Goal: Information Seeking & Learning: Understand process/instructions

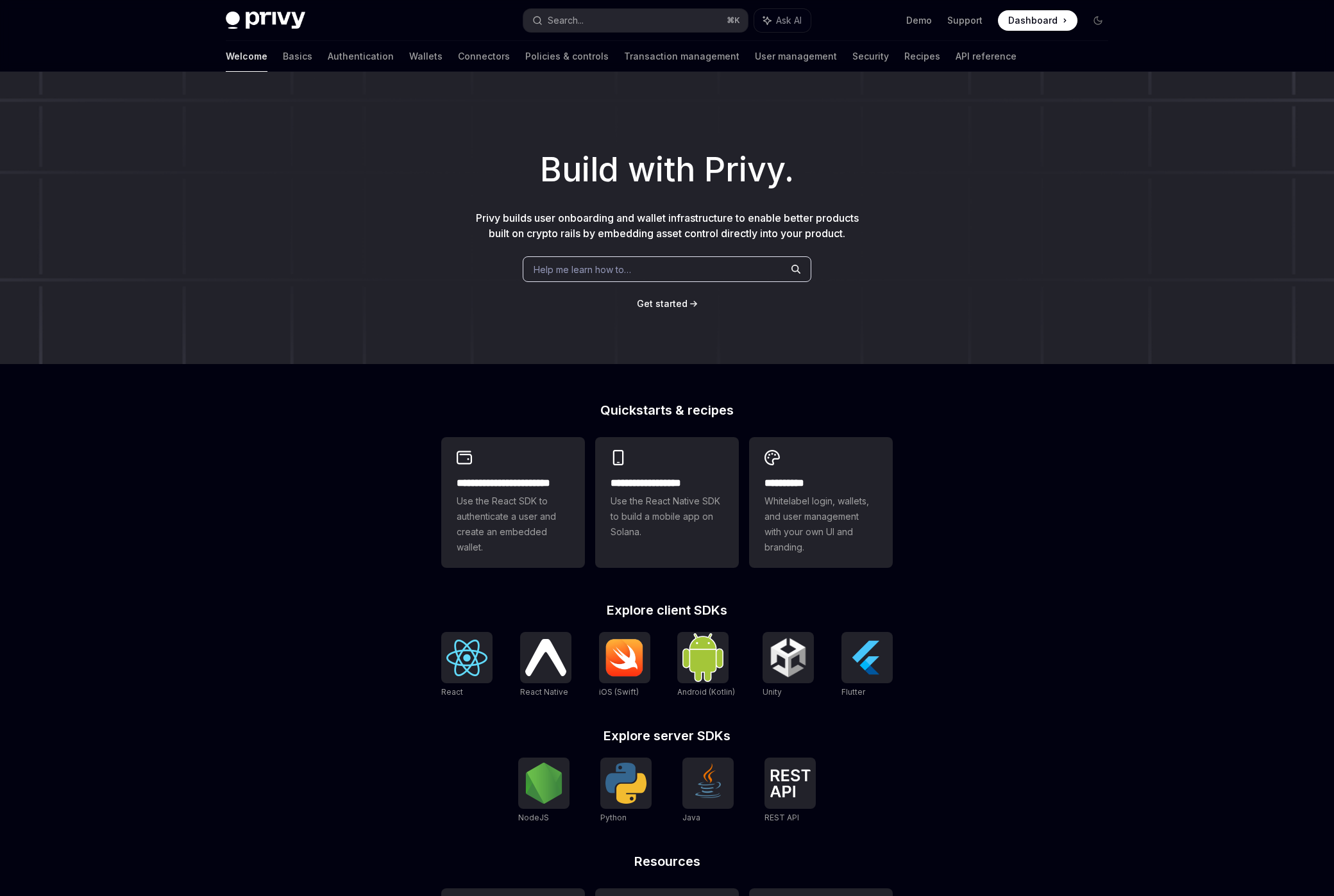
click at [956, 60] on link "API reference" at bounding box center [986, 57] width 61 height 31
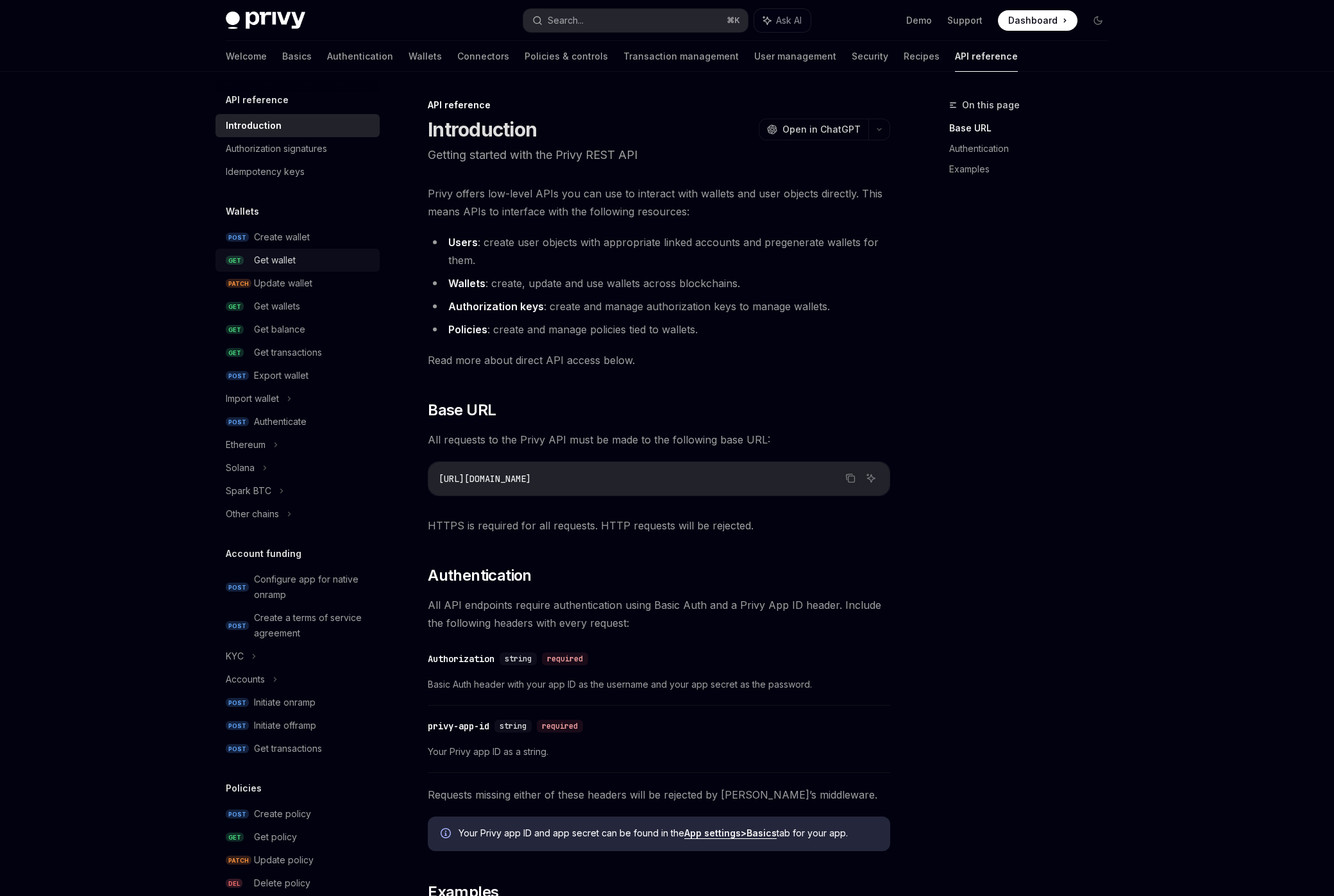
click at [324, 259] on div "Get wallet" at bounding box center [313, 259] width 118 height 15
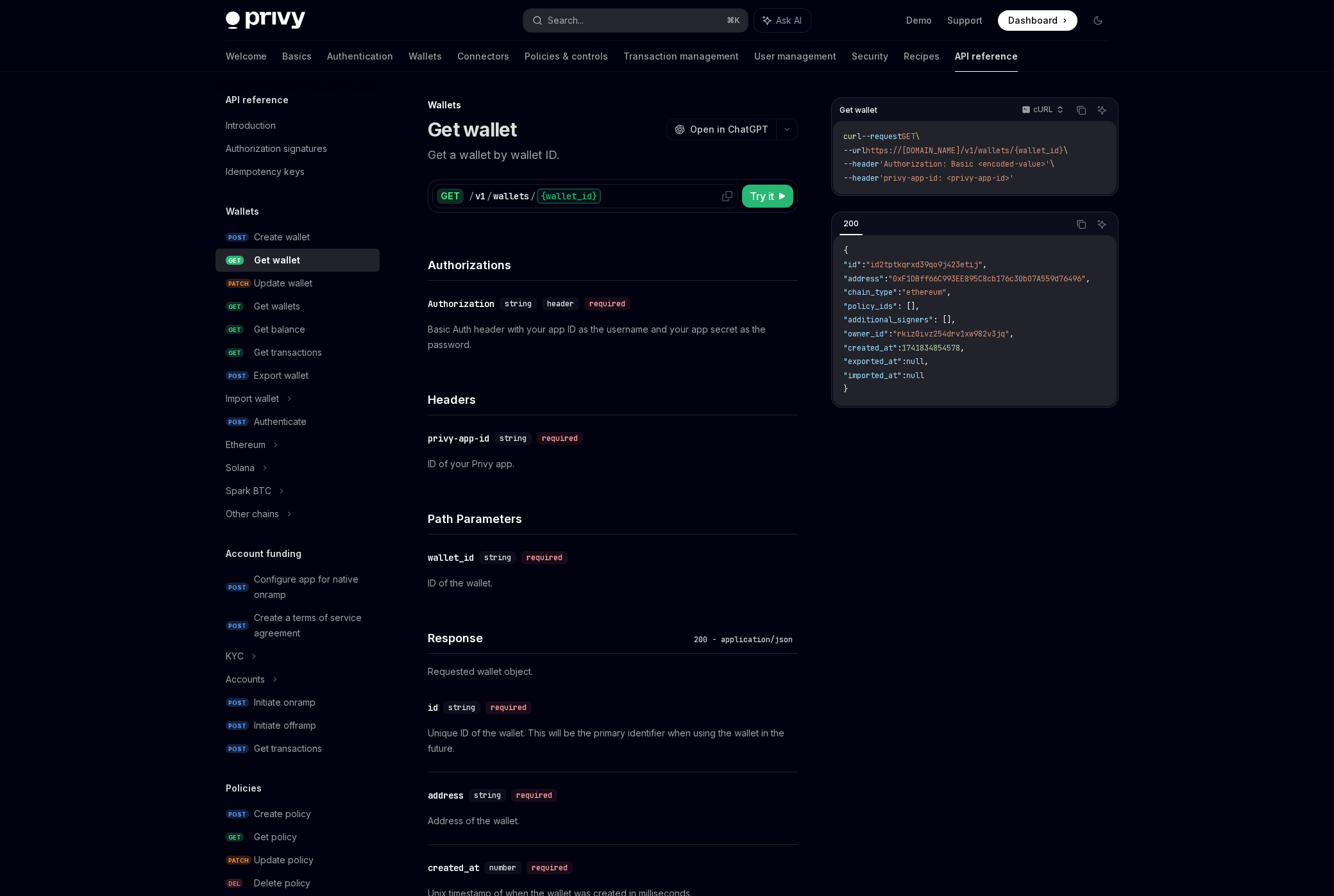
click at [561, 194] on div "{wallet_id}" at bounding box center [568, 195] width 64 height 15
click at [561, 198] on div "{wallet_id}" at bounding box center [568, 195] width 64 height 15
click at [722, 202] on div at bounding box center [727, 195] width 21 height 21
click at [725, 199] on icon at bounding box center [727, 195] width 10 height 10
click at [731, 195] on icon at bounding box center [727, 195] width 10 height 10
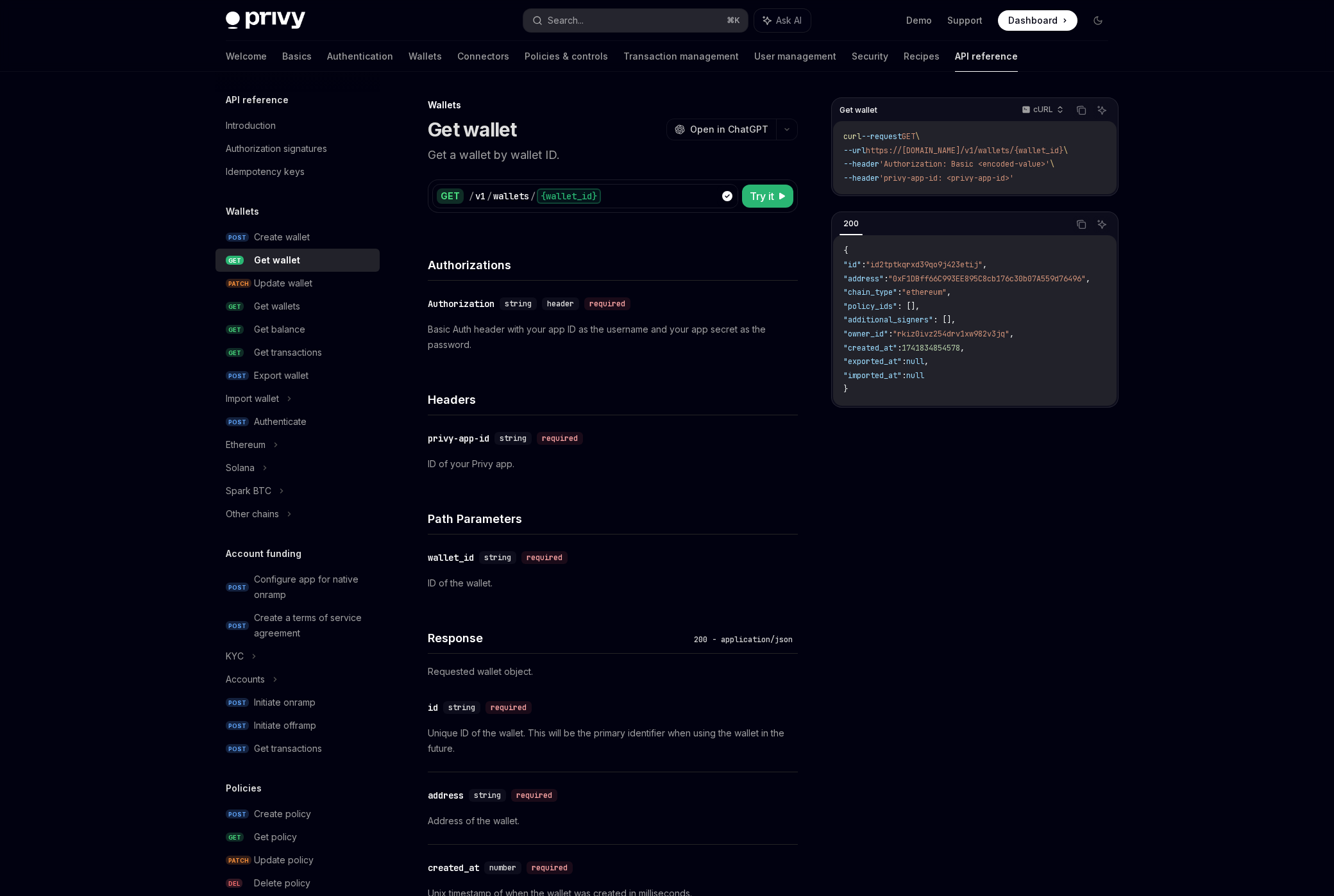
click at [725, 197] on icon at bounding box center [727, 195] width 10 height 10
click at [762, 195] on span "Try it" at bounding box center [761, 195] width 24 height 15
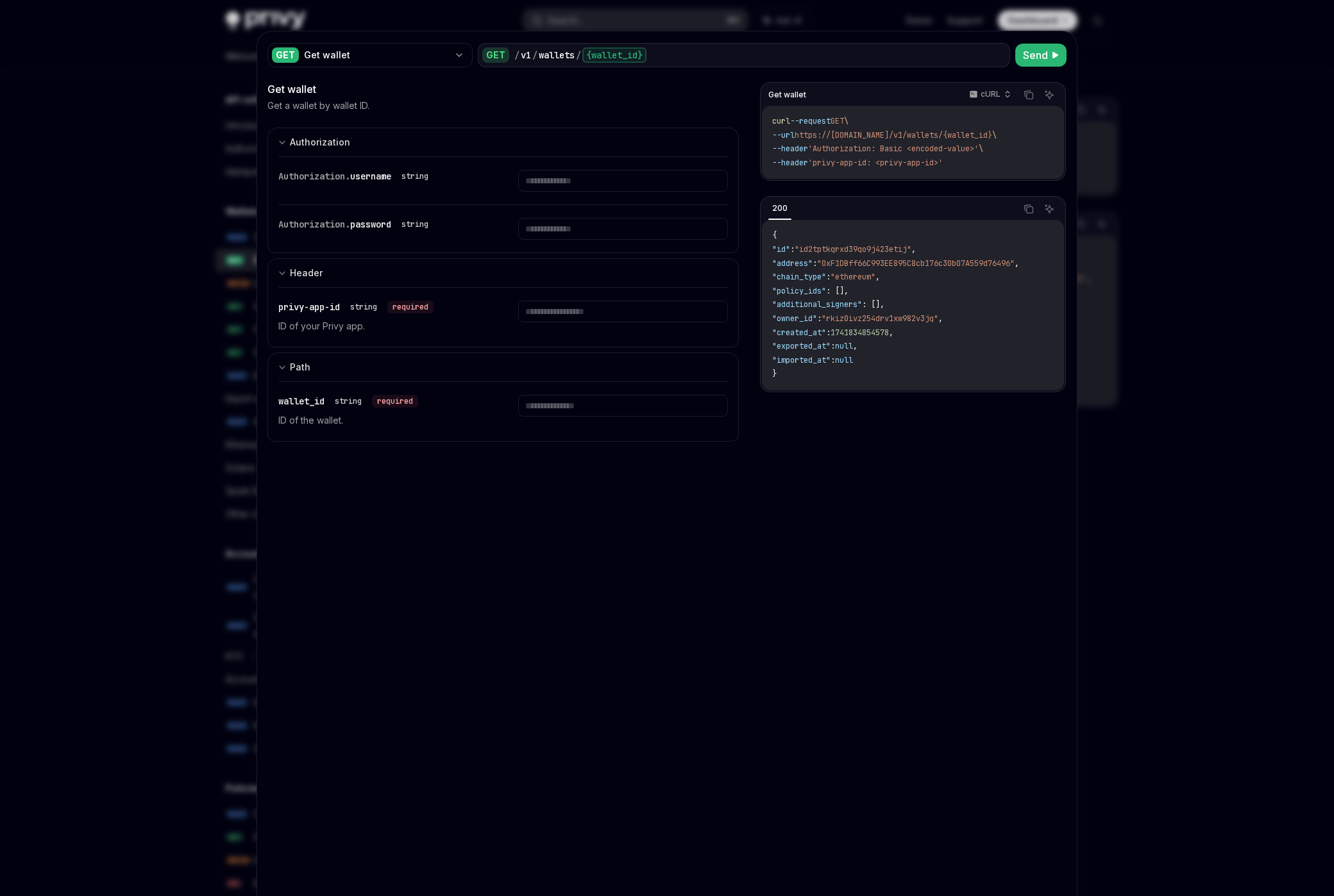
click at [1172, 288] on div at bounding box center [667, 448] width 1334 height 896
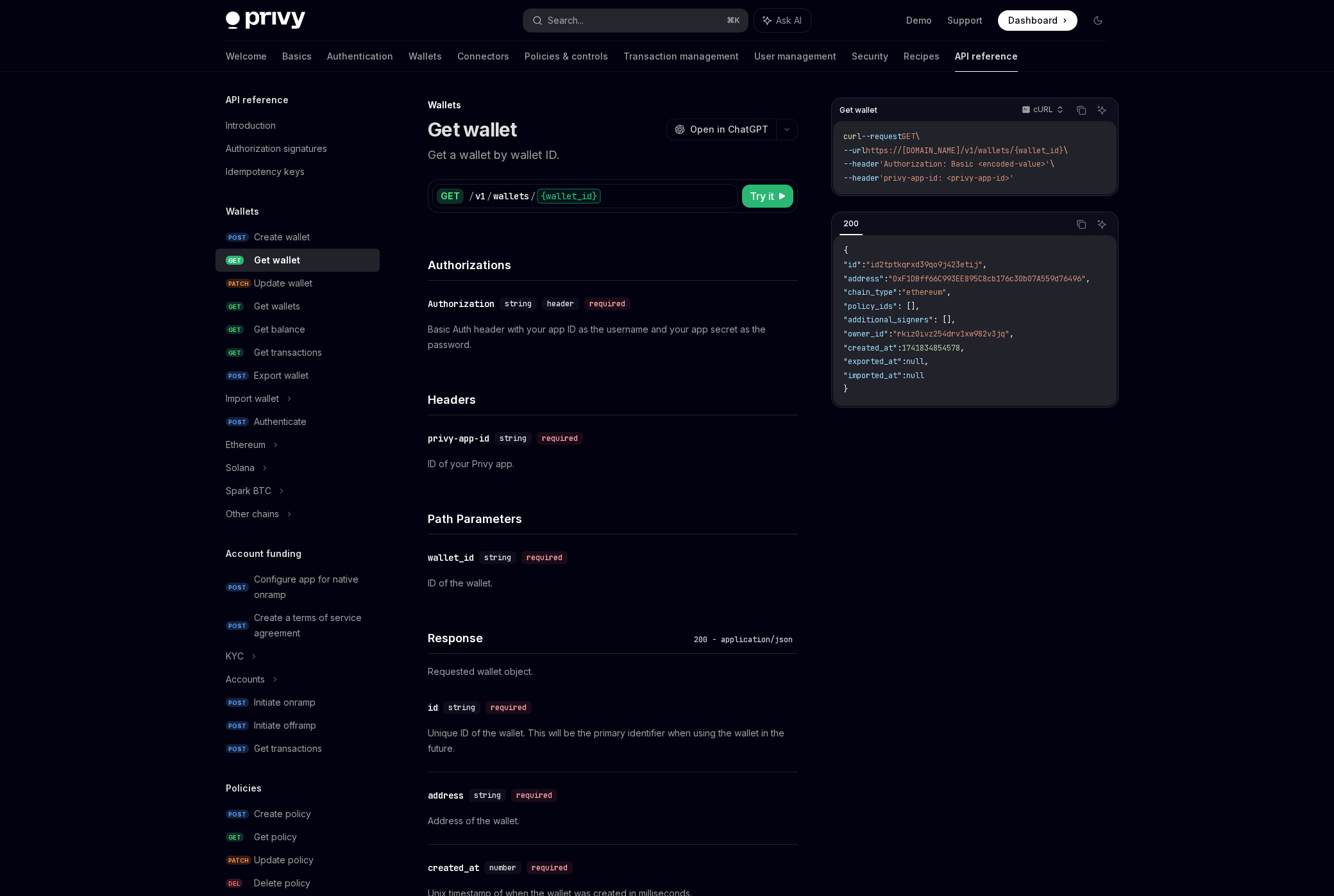
drag, startPoint x: 1031, startPoint y: 178, endPoint x: 894, endPoint y: 149, distance: 140.0
click at [894, 149] on code "curl --request GET \ --url https://[DOMAIN_NAME]/v1/wallets/{wallet_id} \ --hea…" at bounding box center [975, 157] width 263 height 55
click at [894, 149] on span "https://[DOMAIN_NAME]/v1/wallets/{wallet_id}" at bounding box center [964, 150] width 197 height 10
drag, startPoint x: 1049, startPoint y: 178, endPoint x: 830, endPoint y: 130, distance: 224.2
click at [830, 130] on div "Get wallet cURL Copy Ask AI curl --request GET \ --url https://[DOMAIN_NAME]/v1…" at bounding box center [667, 901] width 903 height 1658
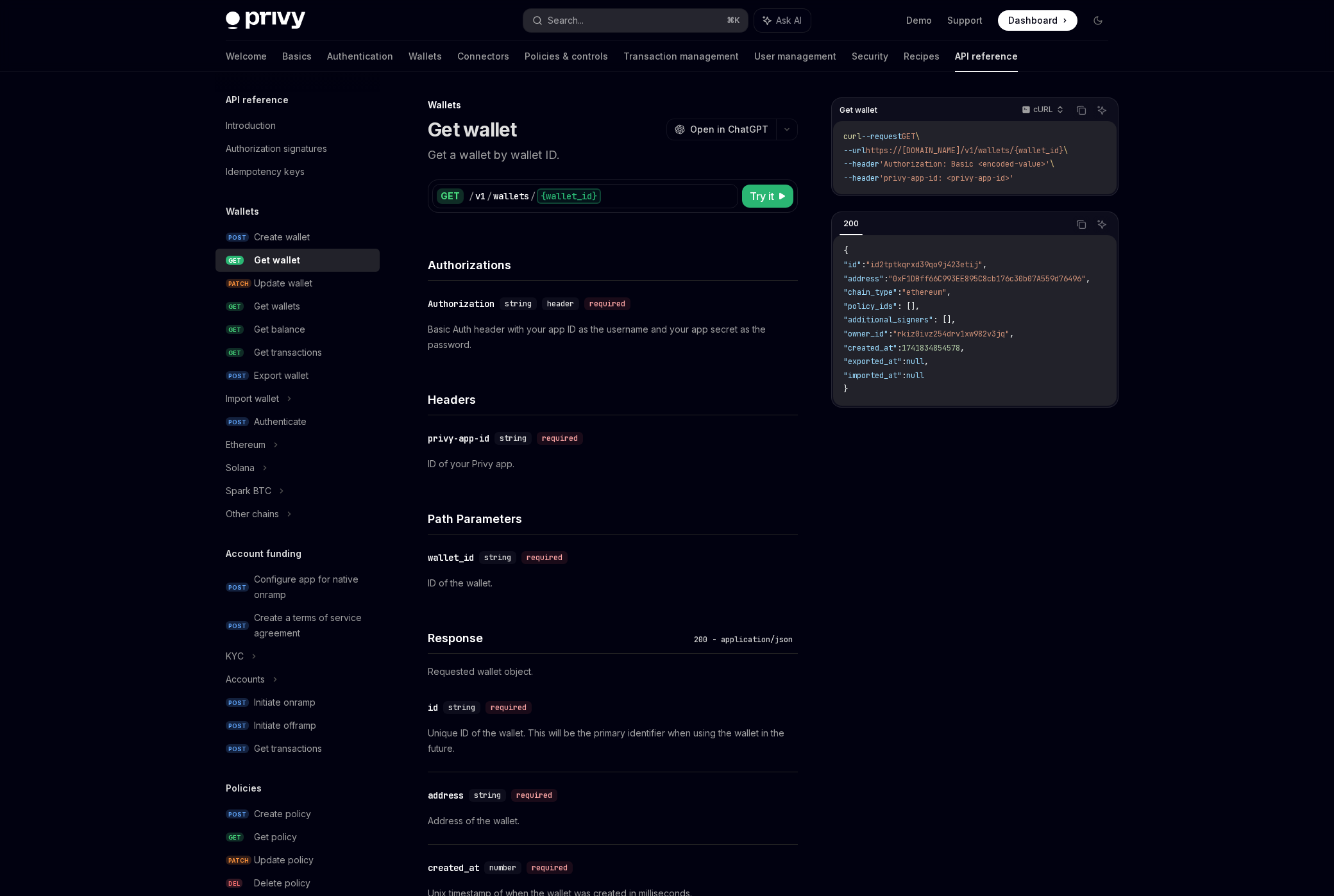
copy code "curl --request GET \ --url https://[DOMAIN_NAME]/v1/wallets/{wallet_id} \ --hea…"
click at [930, 164] on span "'Authorization: Basic <encoded-value>'" at bounding box center [964, 164] width 170 height 10
drag, startPoint x: 891, startPoint y: 151, endPoint x: 1078, endPoint y: 151, distance: 187.0
click at [1067, 151] on span "--url https://[DOMAIN_NAME]/v1/wallets/{wallet_id} \" at bounding box center [955, 150] width 224 height 10
copy span "https://[DOMAIN_NAME]/v1/wallets/{wallet_id}"
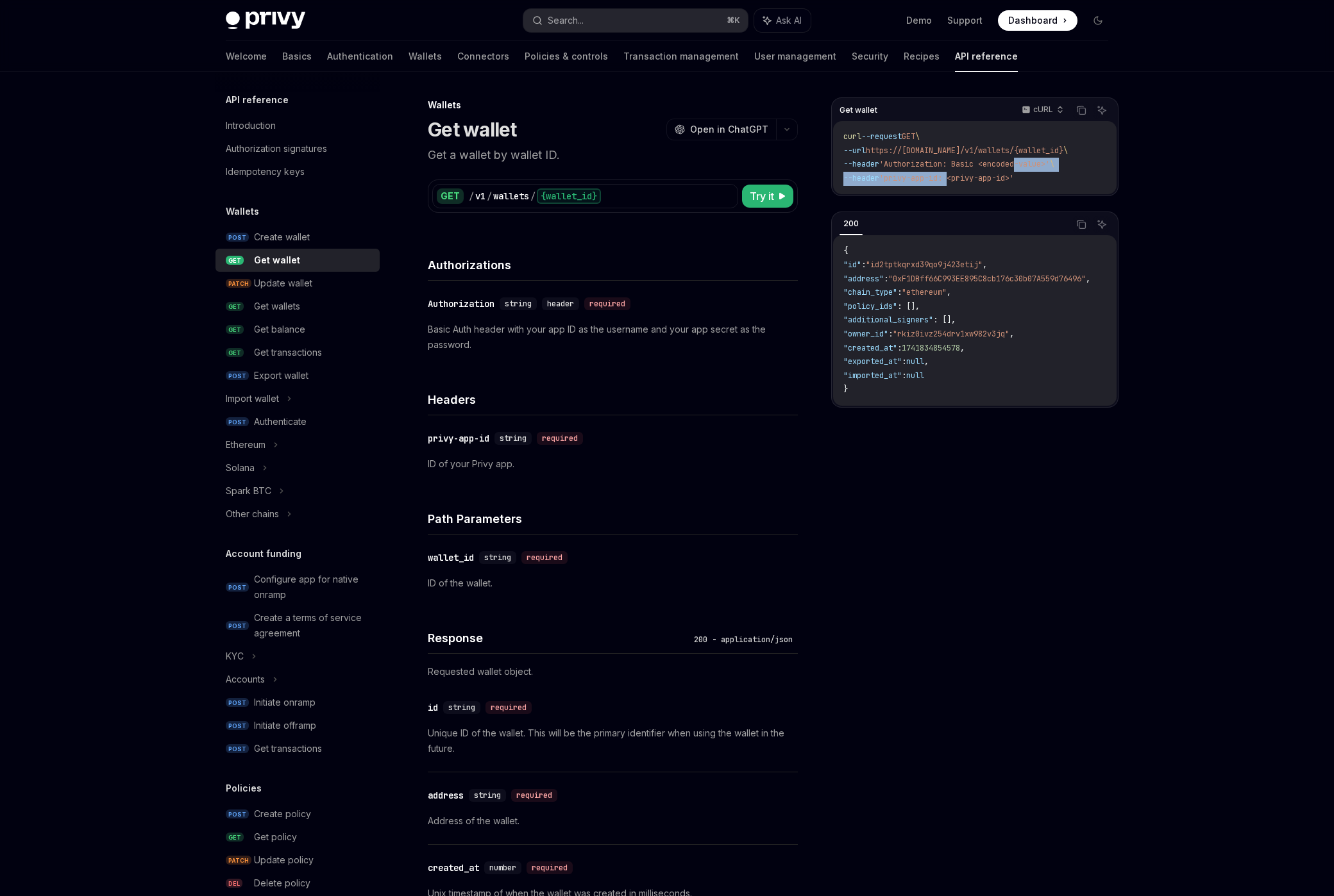
drag, startPoint x: 960, startPoint y: 178, endPoint x: 1026, endPoint y: 171, distance: 66.4
click at [1026, 171] on code "curl --request GET \ --url https://[DOMAIN_NAME]/v1/wallets/{wallet_id} \ --hea…" at bounding box center [975, 157] width 263 height 55
click at [1026, 172] on code "curl --request GET \ --url https://[DOMAIN_NAME]/v1/wallets/{wallet_id} \ --hea…" at bounding box center [975, 157] width 263 height 55
click at [1013, 176] on span "'privy-app-id: <privy-app-id>'" at bounding box center [946, 177] width 134 height 10
drag, startPoint x: 1030, startPoint y: 176, endPoint x: 1021, endPoint y: 195, distance: 21.0
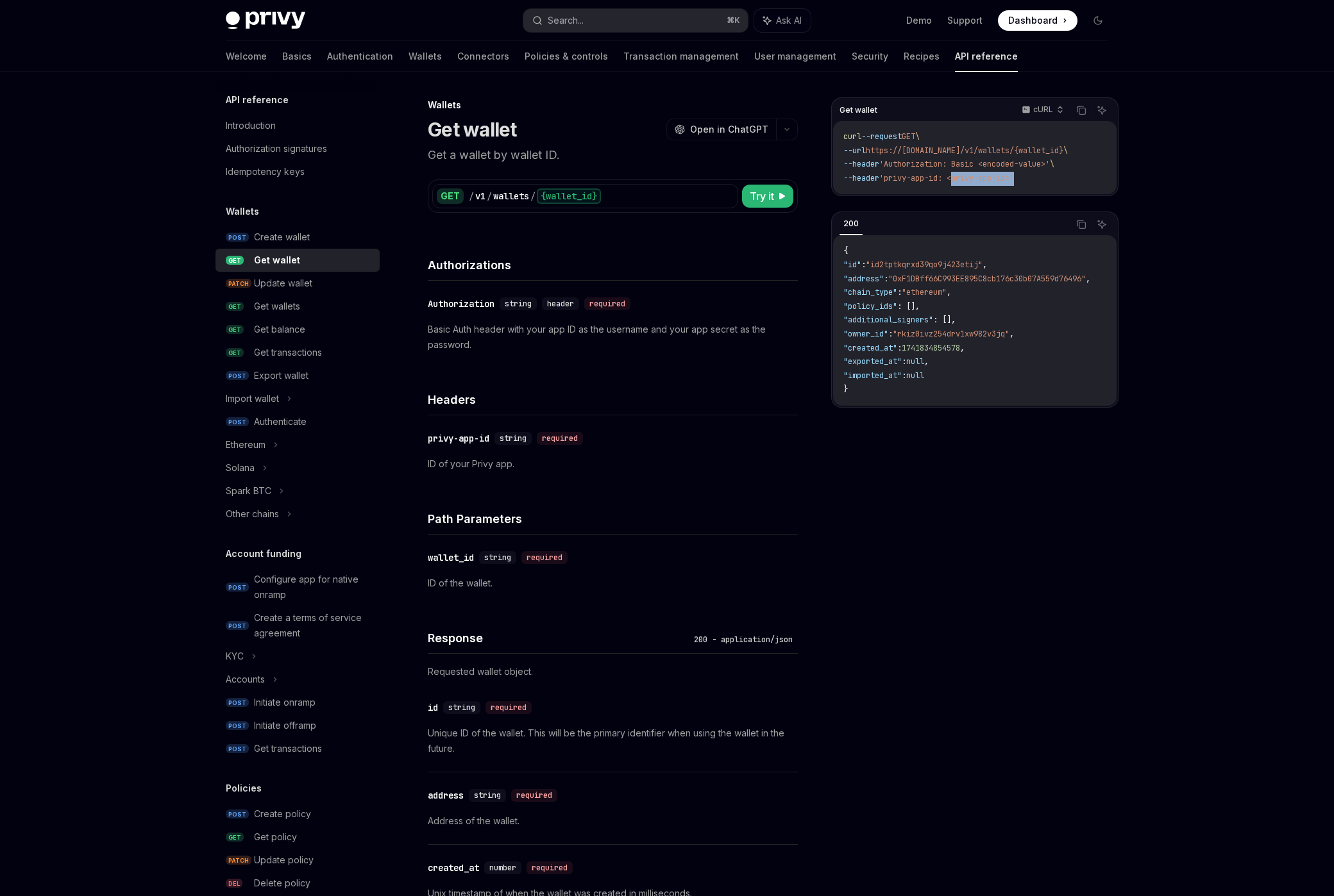
click at [962, 175] on span "'privy-app-id: <privy-app-id>'" at bounding box center [946, 177] width 134 height 10
click at [518, 321] on p "Basic Auth header with your app ID as the username and your app secret as the p…" at bounding box center [613, 337] width 370 height 31
click at [513, 337] on p "Basic Auth header with your app ID as the username and your app secret as the p…" at bounding box center [613, 337] width 370 height 31
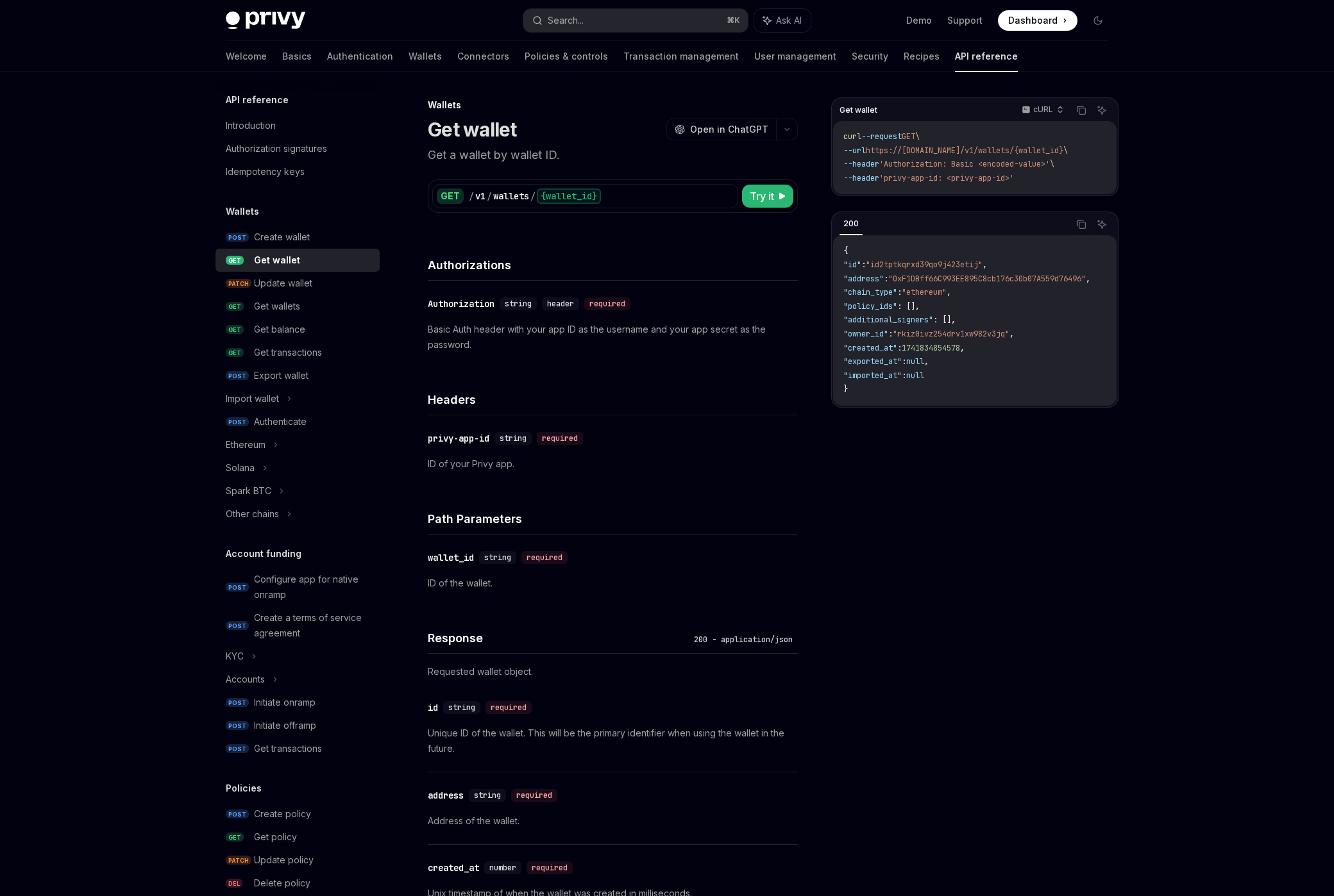
click at [513, 328] on p "Basic Auth header with your app ID as the username and your app secret as the p…" at bounding box center [613, 337] width 370 height 31
click at [525, 348] on p "Basic Auth header with your app ID as the username and your app secret as the p…" at bounding box center [613, 337] width 370 height 31
drag, startPoint x: 536, startPoint y: 330, endPoint x: 606, endPoint y: 338, distance: 70.5
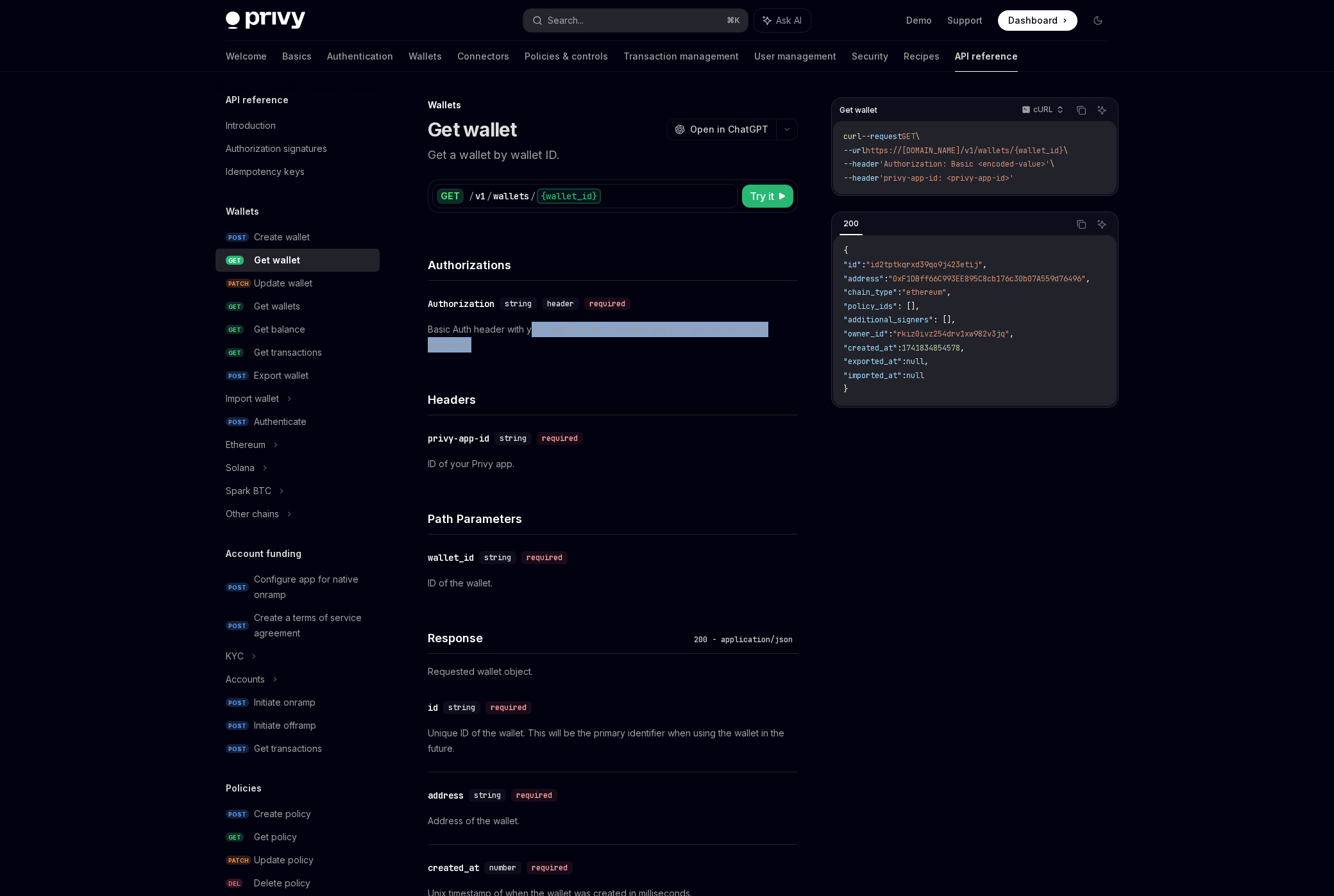
click at [606, 338] on p "Basic Auth header with your app ID as the username and your app secret as the p…" at bounding box center [613, 337] width 370 height 31
click at [616, 218] on div "Wallets Get wallet OpenAI Open in ChatGPT Get a wallet by wallet ID. OpenAI Ope…" at bounding box center [492, 913] width 615 height 1632
drag, startPoint x: 1053, startPoint y: 181, endPoint x: 823, endPoint y: 130, distance: 235.6
click at [823, 130] on div "Get wallet cURL Copy Ask AI curl --request GET \ --url https://[DOMAIN_NAME]/v1…" at bounding box center [667, 901] width 903 height 1658
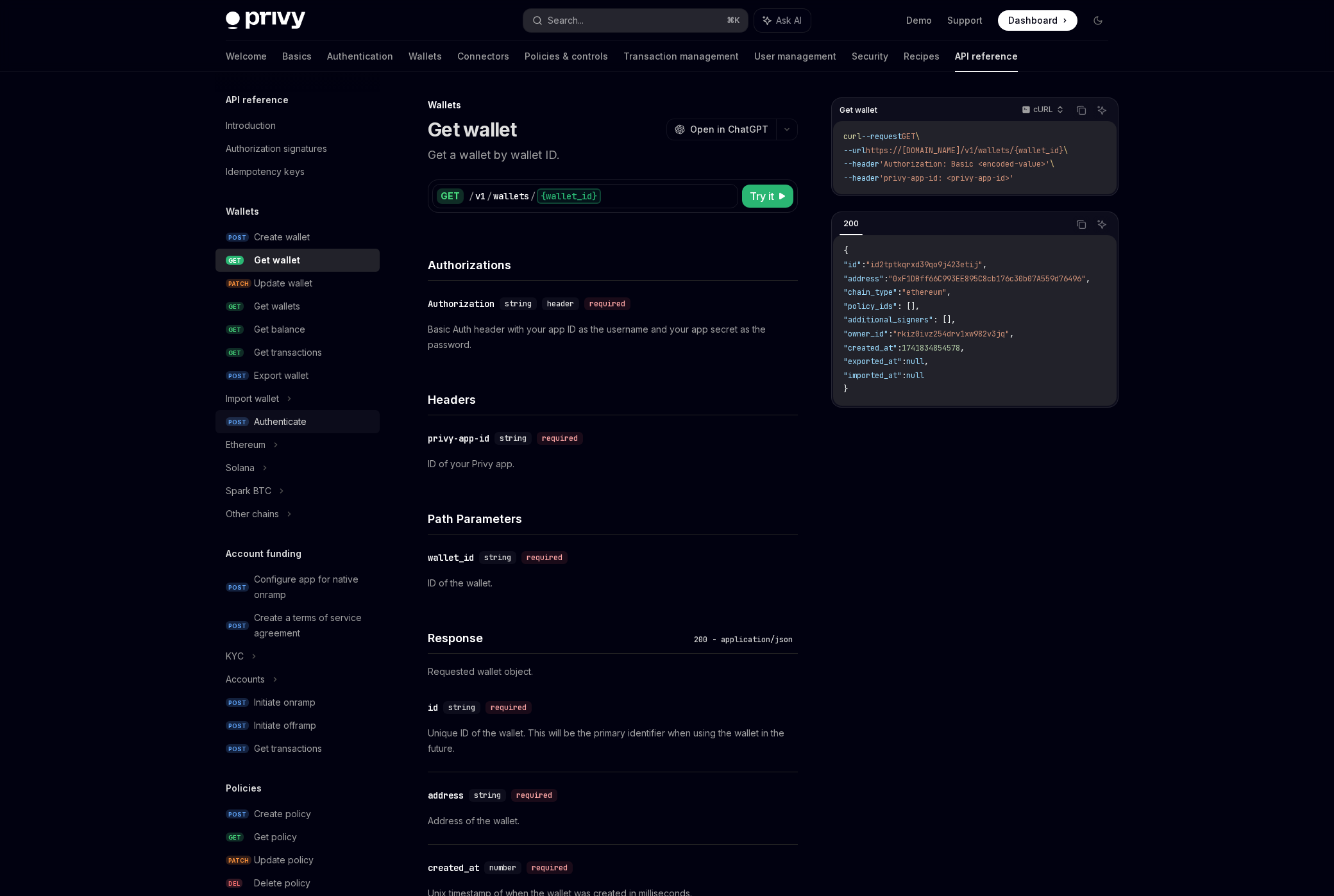
click at [323, 423] on div "Authenticate" at bounding box center [313, 421] width 118 height 15
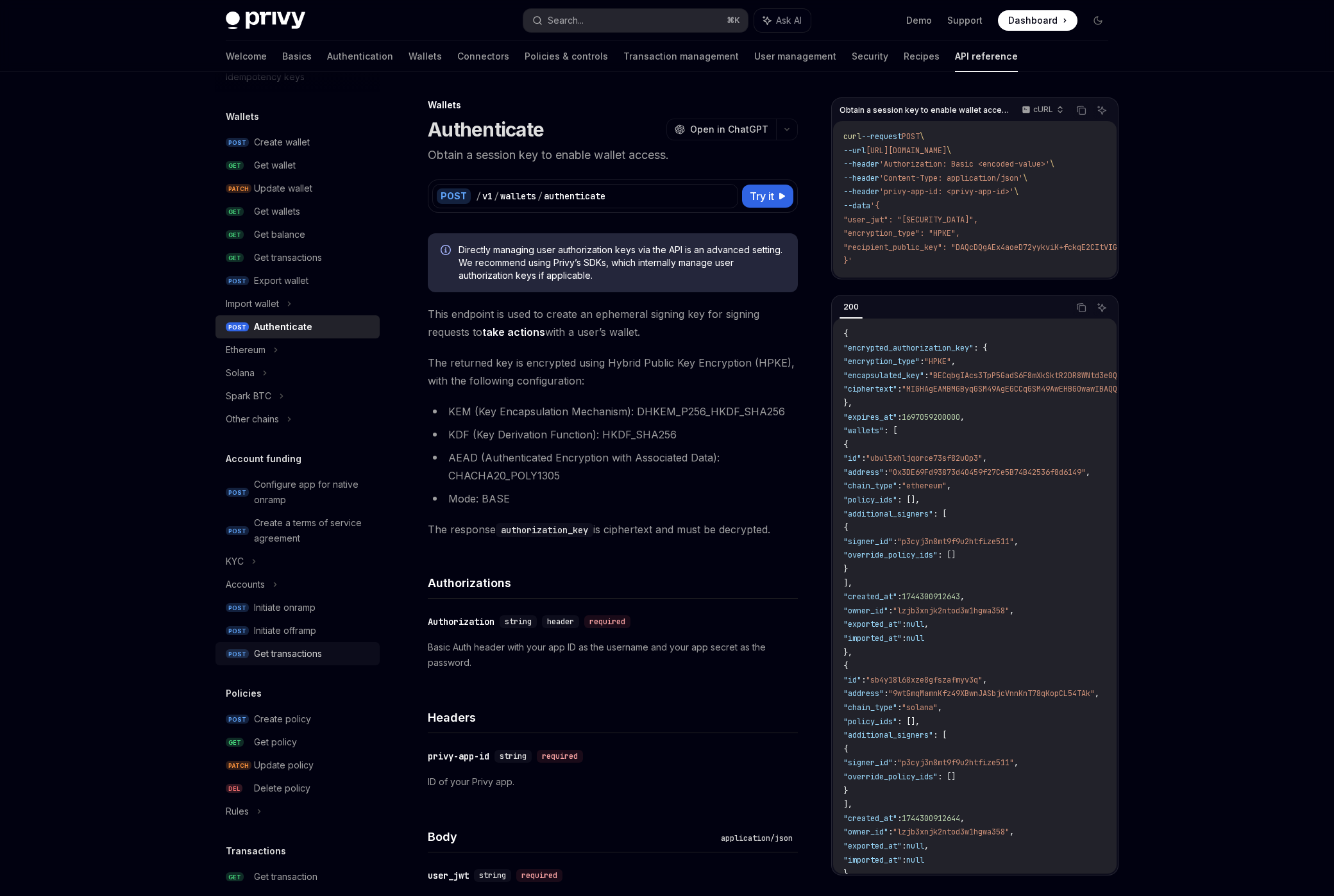
scroll to position [96, 0]
click at [332, 601] on div "Initiate onramp" at bounding box center [313, 606] width 118 height 15
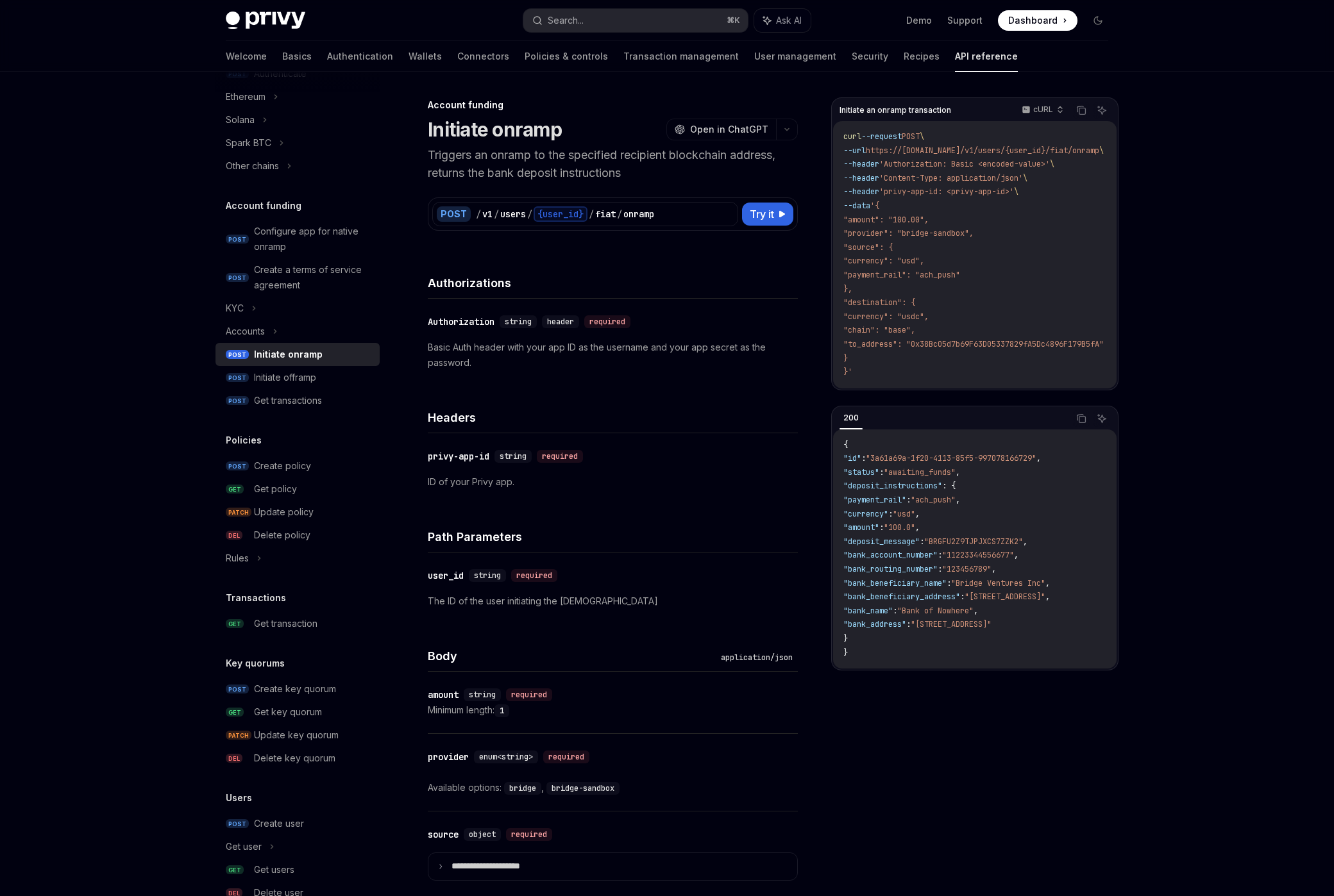
scroll to position [428, 0]
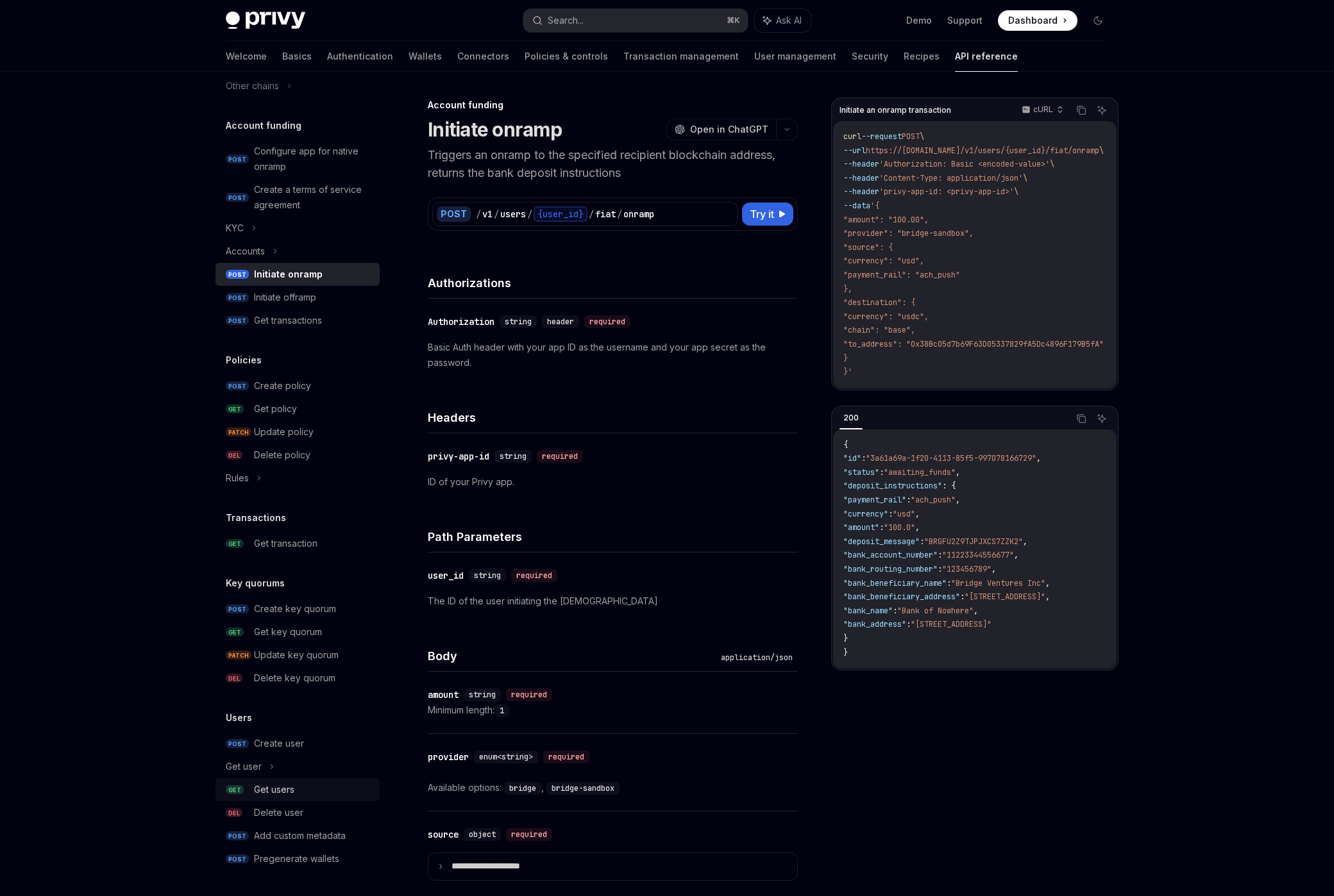
click at [311, 783] on div "Get users" at bounding box center [313, 789] width 118 height 15
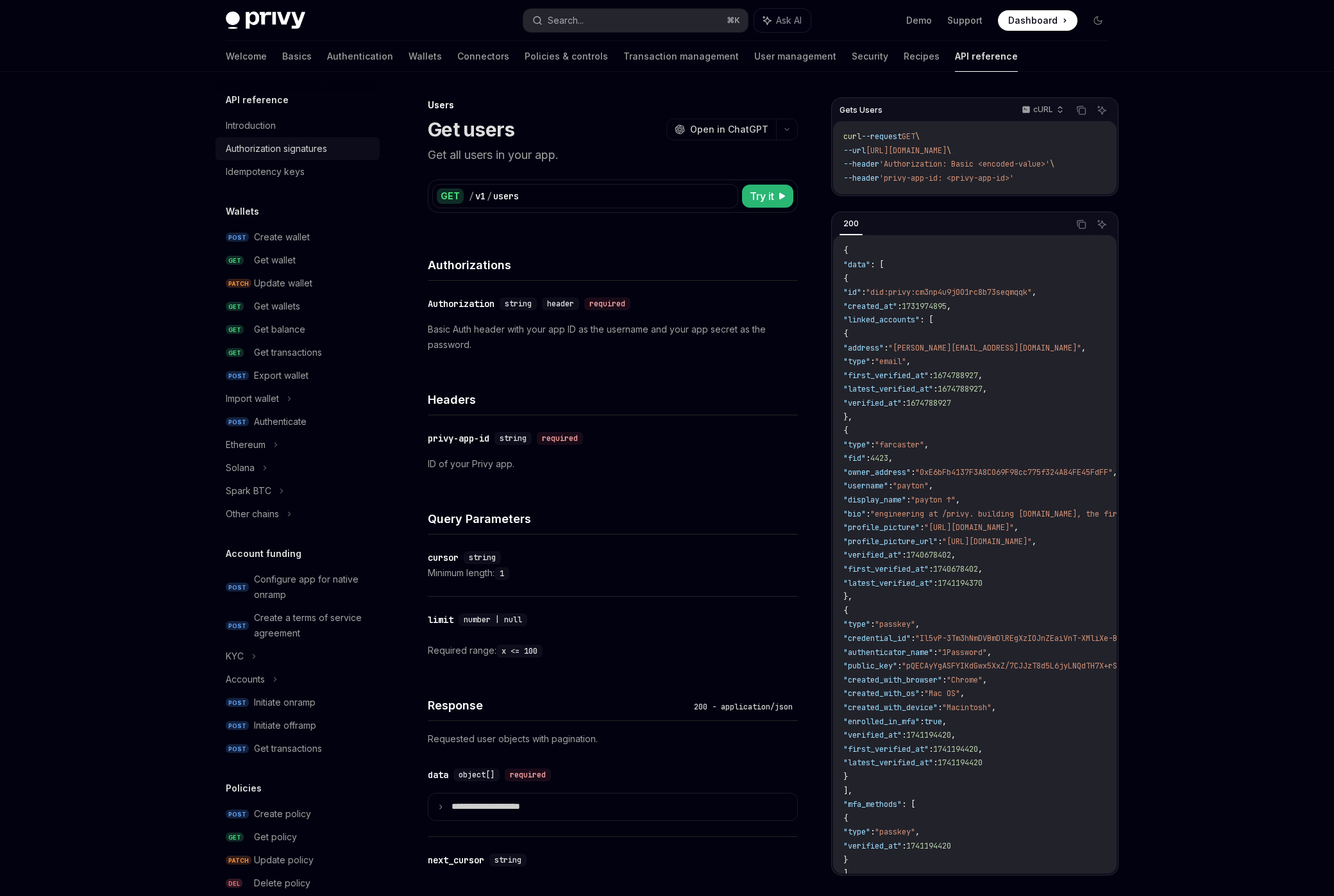
click at [315, 150] on div "Authorization signatures" at bounding box center [277, 149] width 101 height 15
type textarea "*"
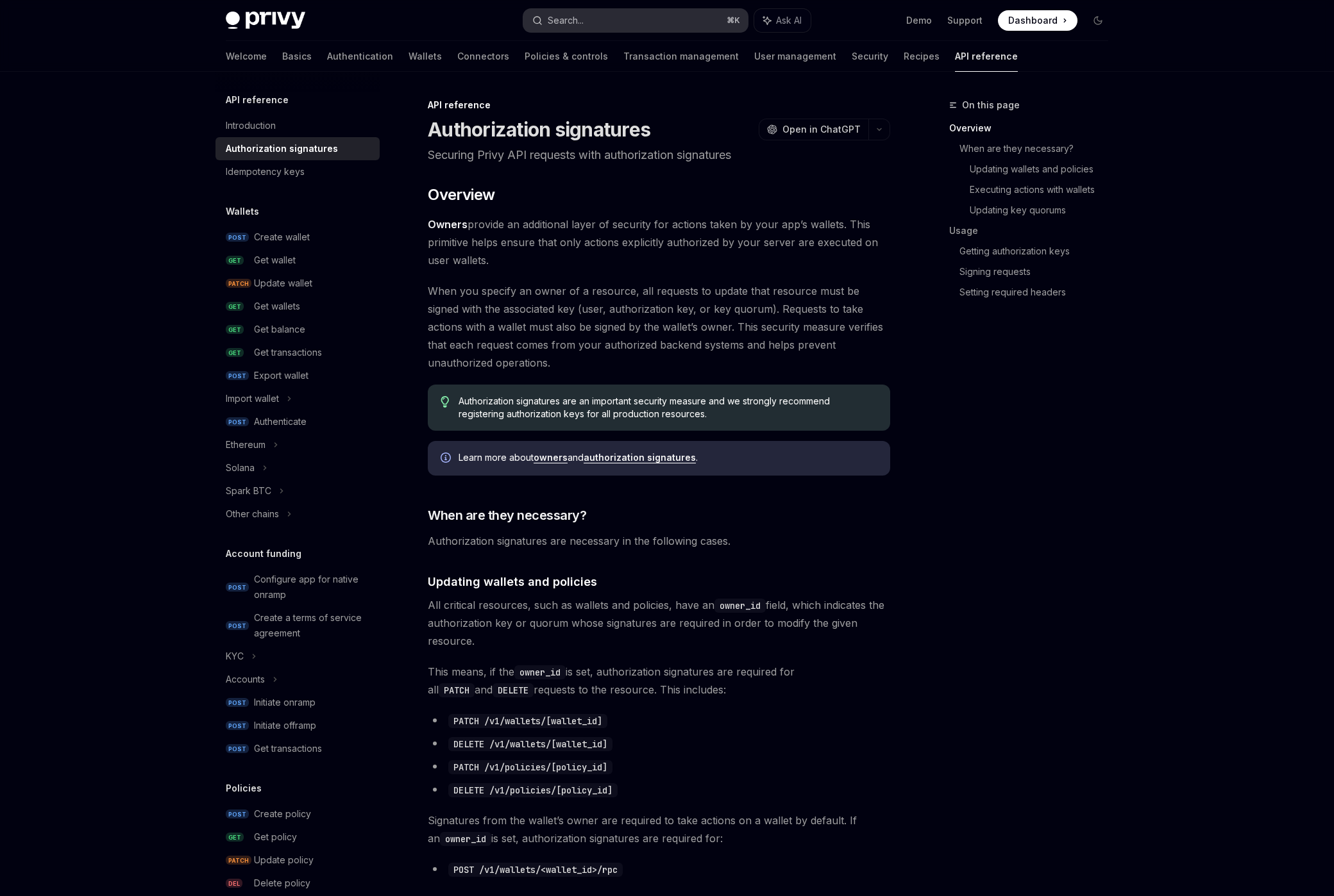
click at [653, 28] on button "Search... ⌘ K" at bounding box center [635, 21] width 224 height 23
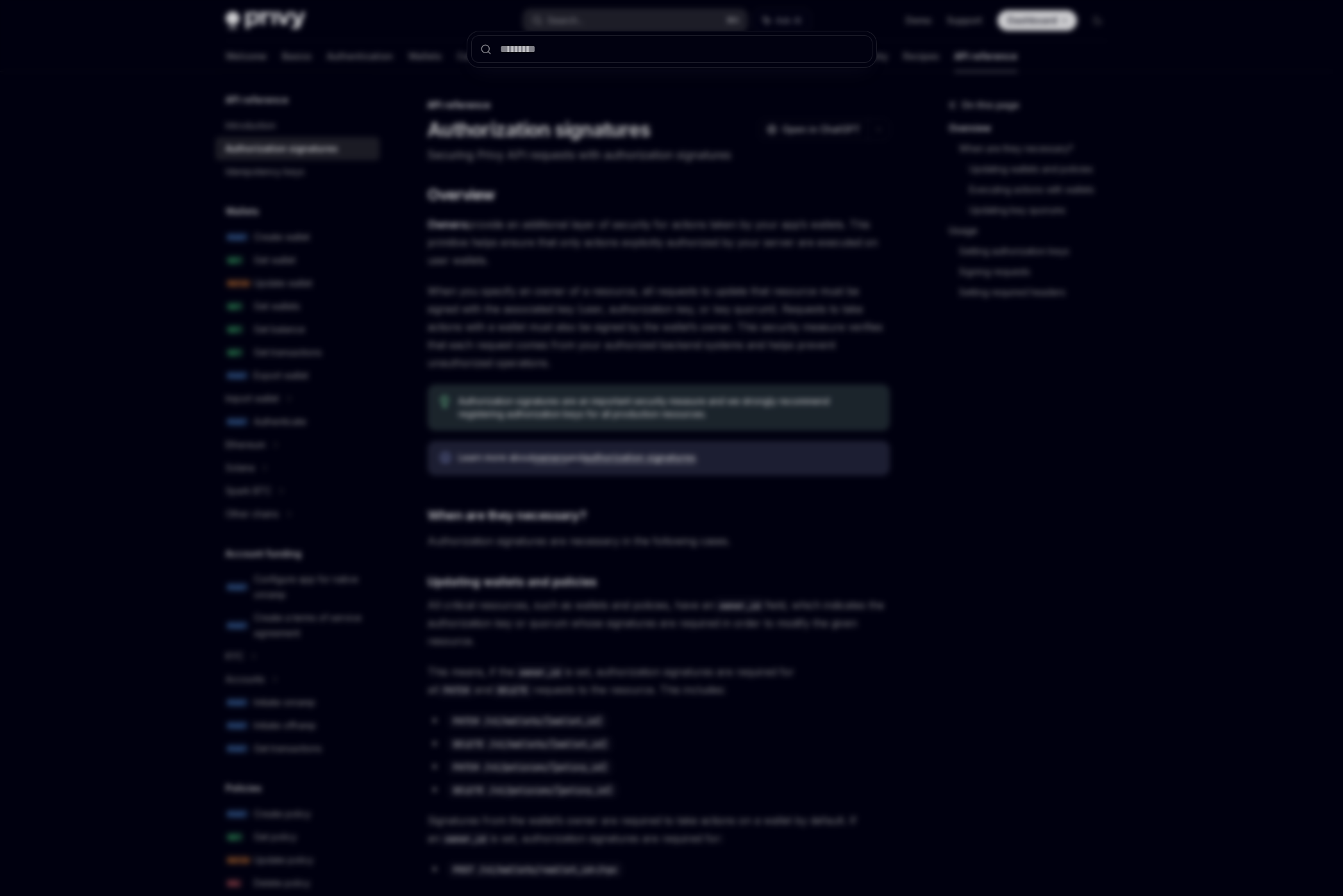
type input "**********"
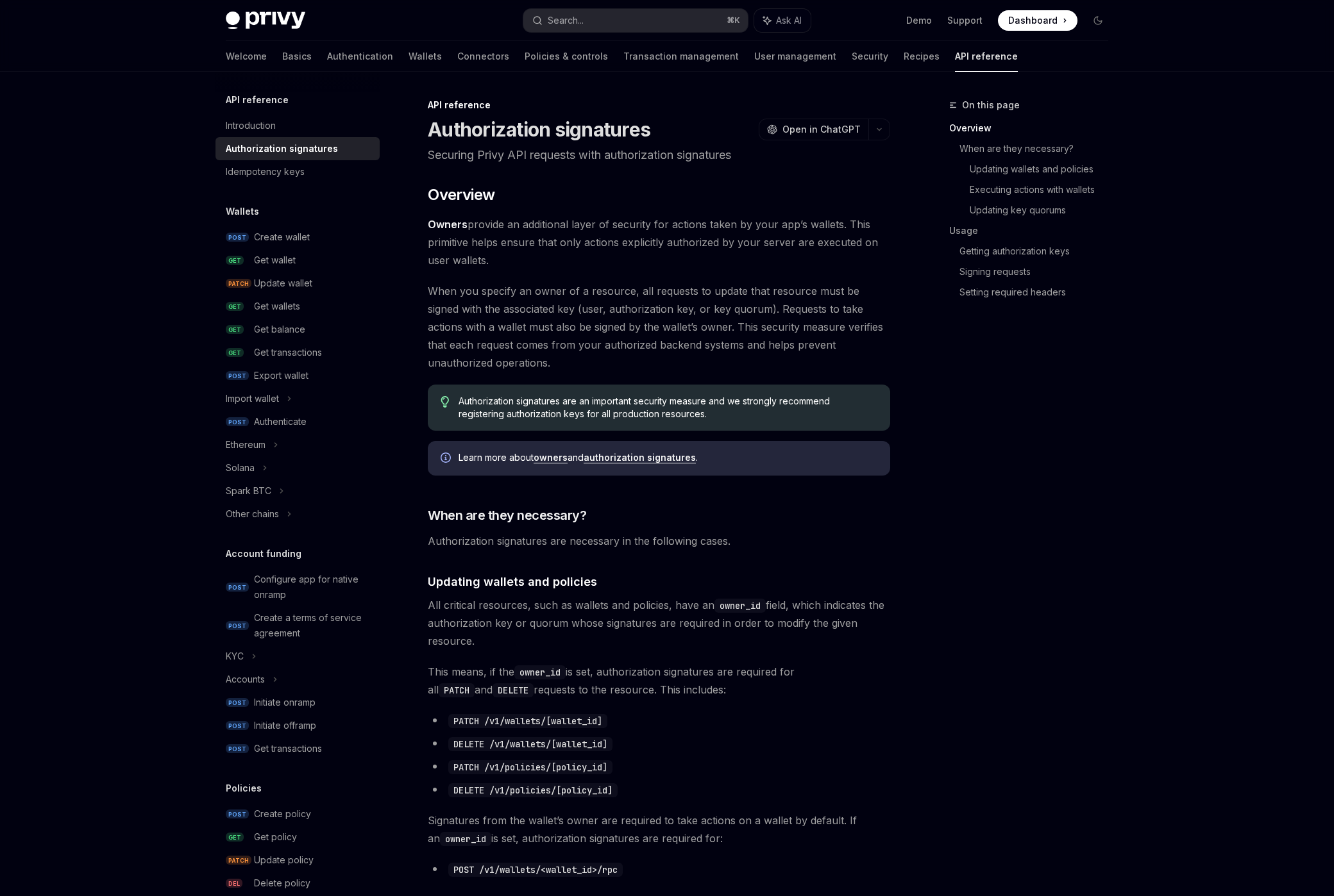
type textarea "*"
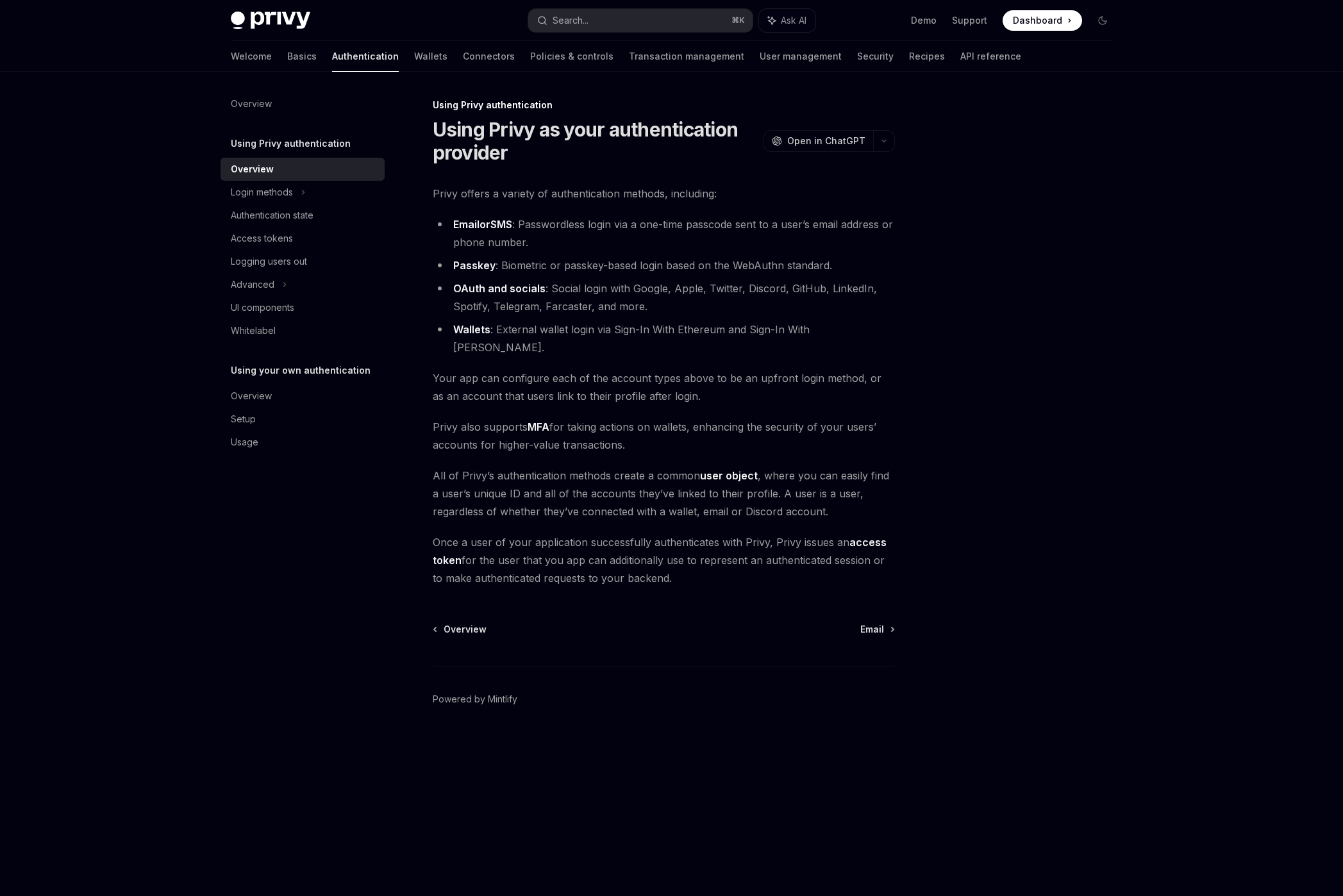
click at [713, 3] on div "Privy Docs home page Search... ⌘ K Ask AI Demo Support Dashboard Dashboard Sear…" at bounding box center [671, 21] width 882 height 41
click at [669, 32] on div "Privy Docs home page Search... ⌘ K Ask AI Demo Support Dashboard Dashboard Sear…" at bounding box center [671, 21] width 882 height 41
click at [673, 14] on button "Search... ⌘ K" at bounding box center [640, 21] width 224 height 23
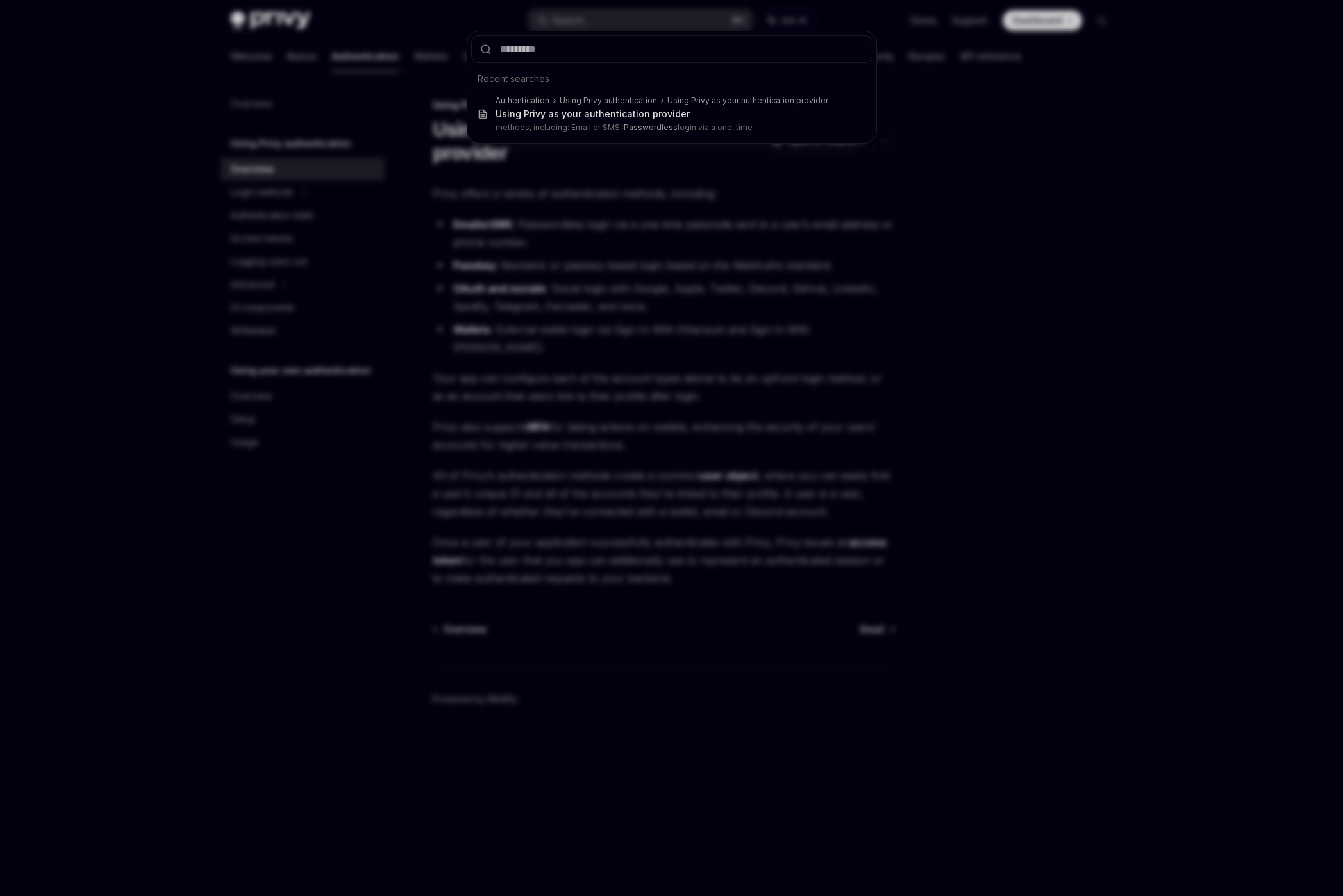
type input "**********"
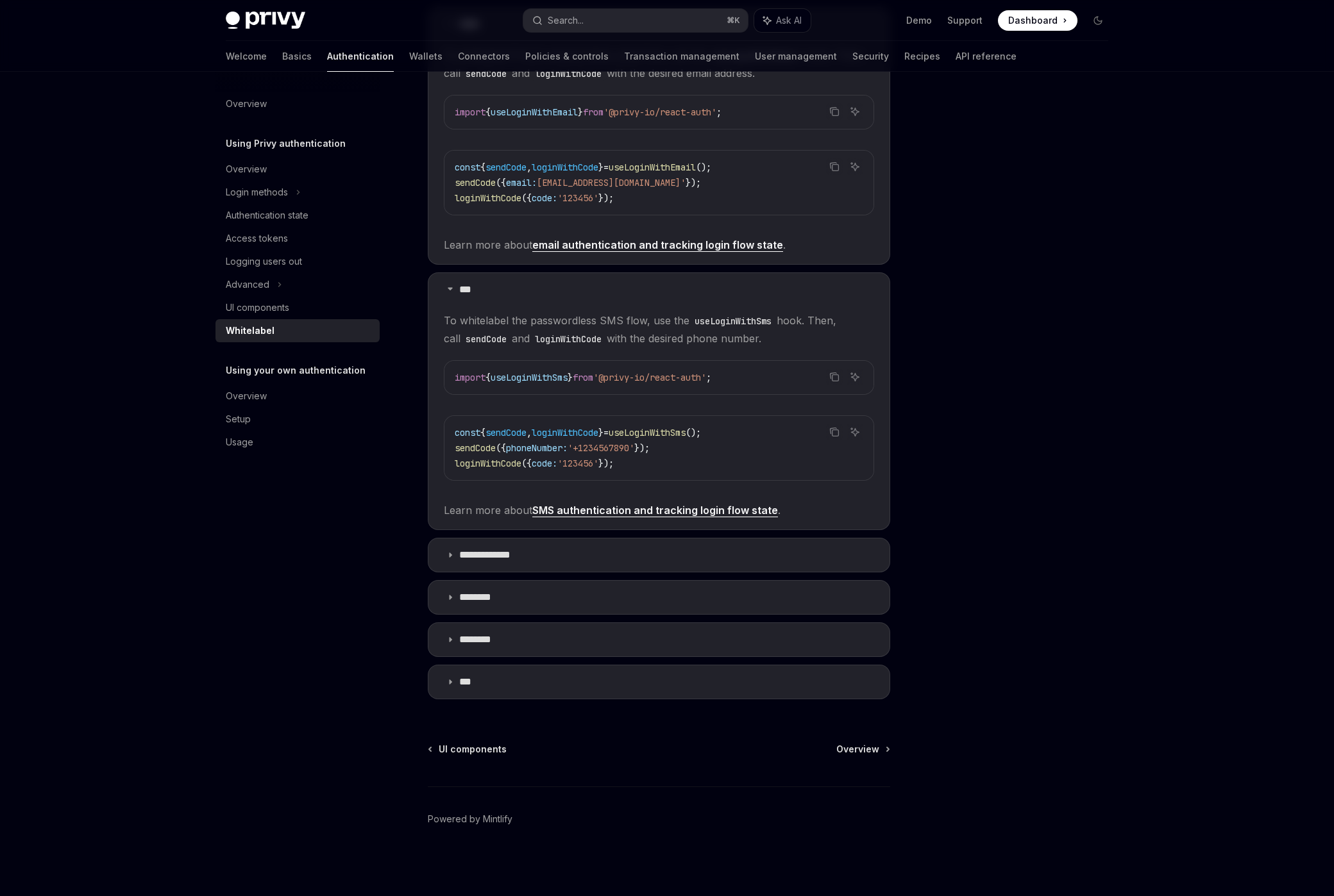
scroll to position [335, 0]
click at [409, 50] on link "Wallets" at bounding box center [425, 57] width 33 height 31
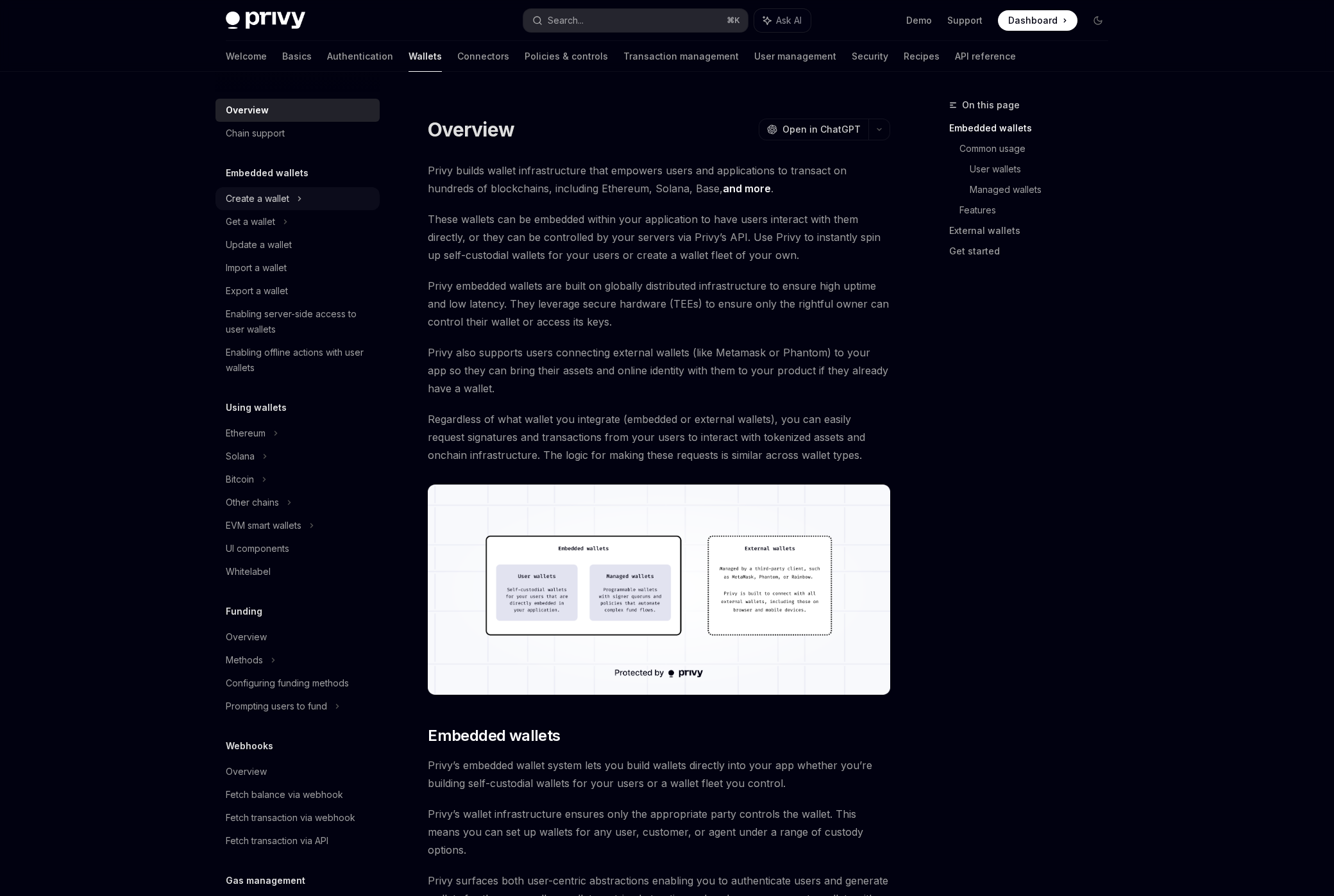
click at [316, 203] on div "Create a wallet" at bounding box center [297, 199] width 164 height 23
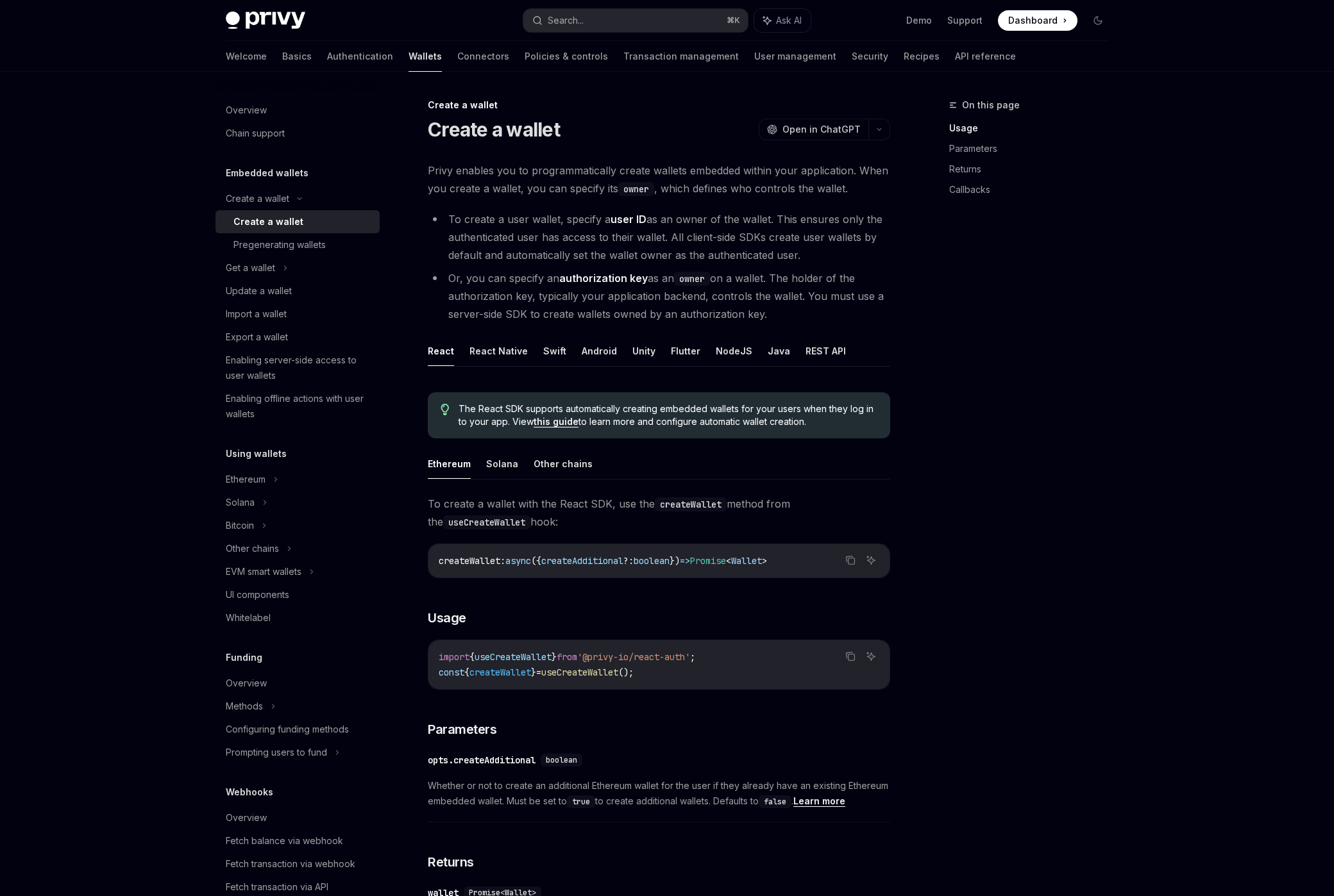
click at [322, 223] on div "Create a wallet" at bounding box center [303, 222] width 139 height 15
click at [261, 59] on div "Welcome Basics Authentication Wallets Connectors Policies & controls Transactio…" at bounding box center [621, 57] width 790 height 31
click at [955, 64] on link "API reference" at bounding box center [985, 57] width 61 height 31
type textarea "*"
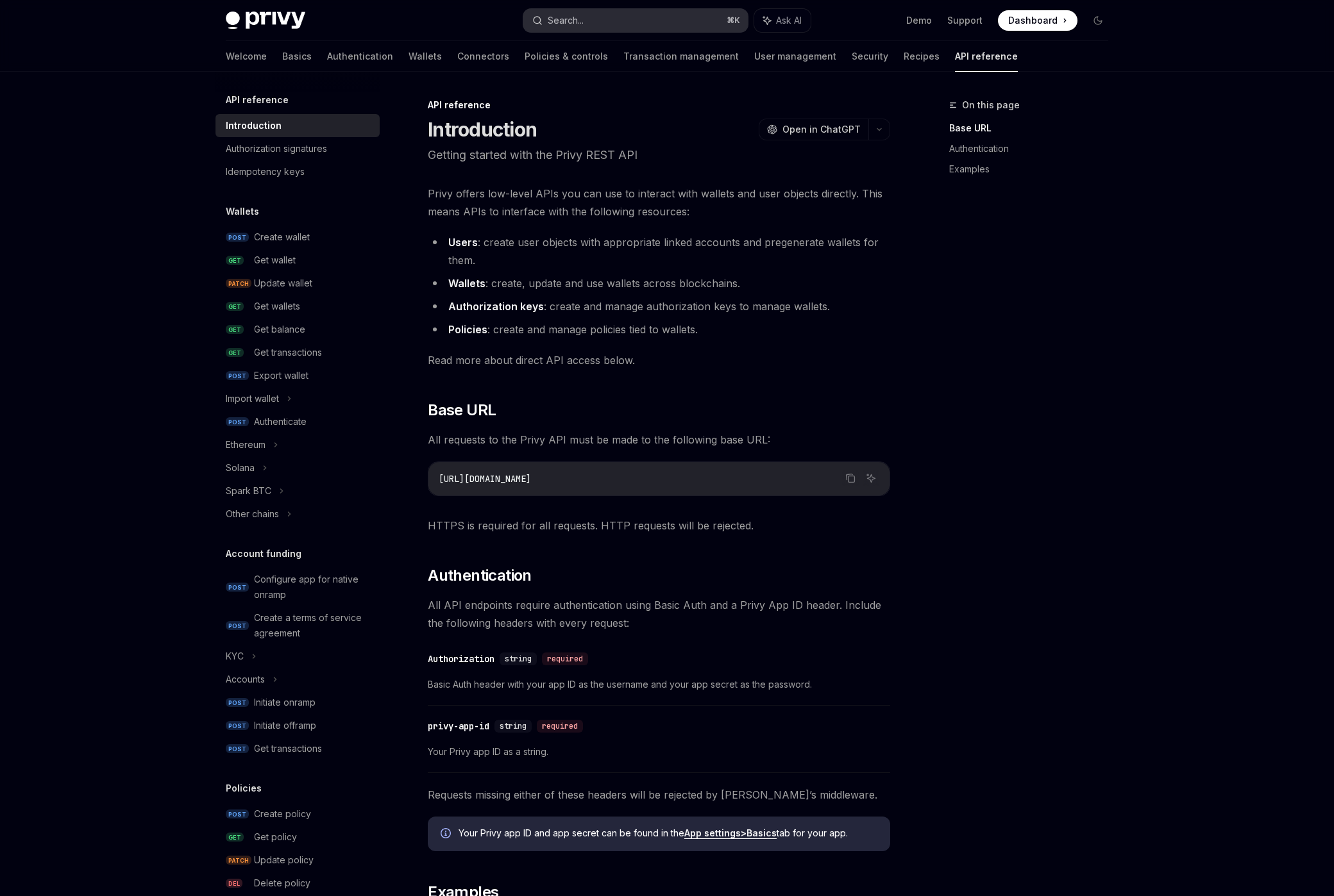
click at [631, 20] on button "Search... ⌘ K" at bounding box center [635, 21] width 224 height 23
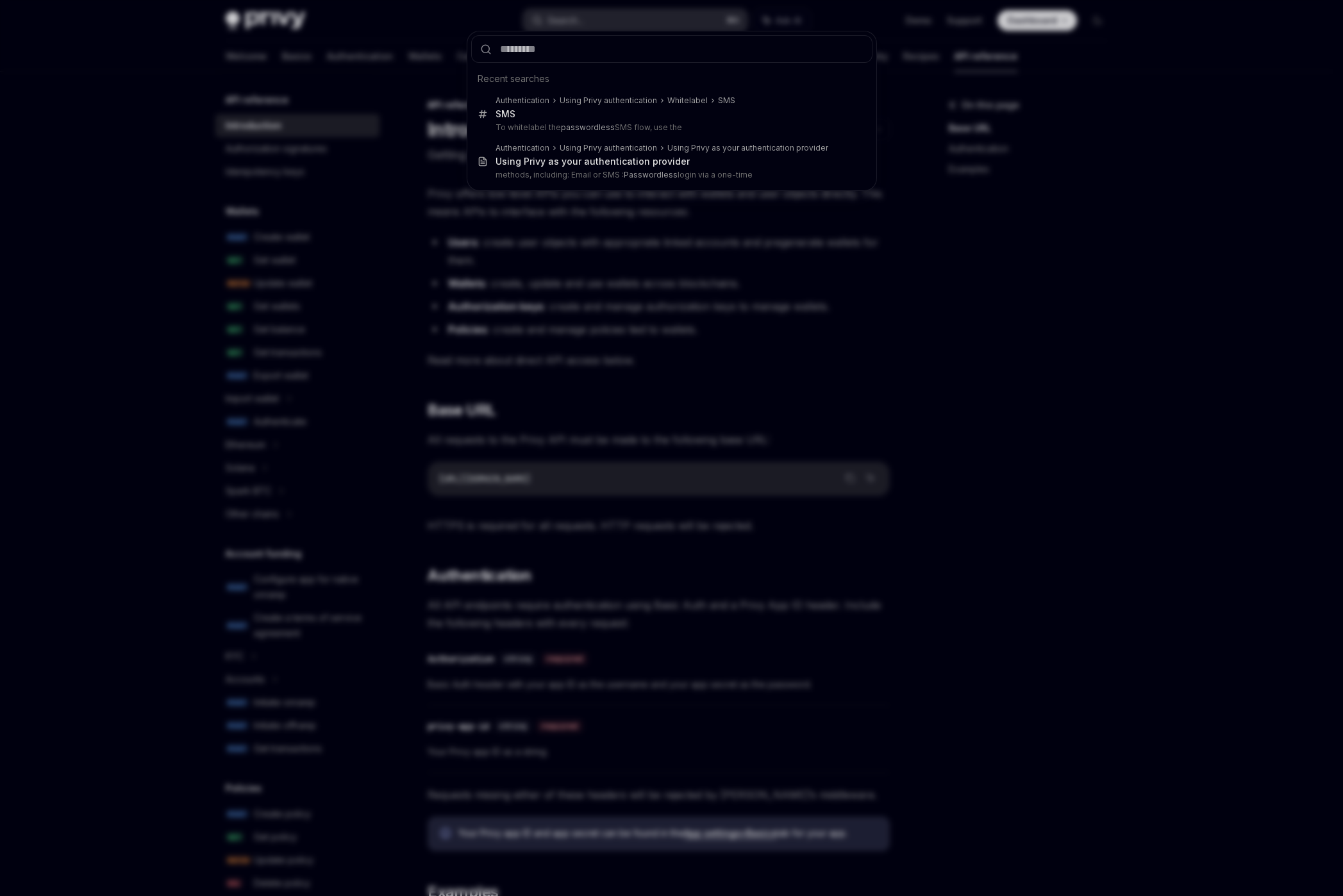
type input "**********"
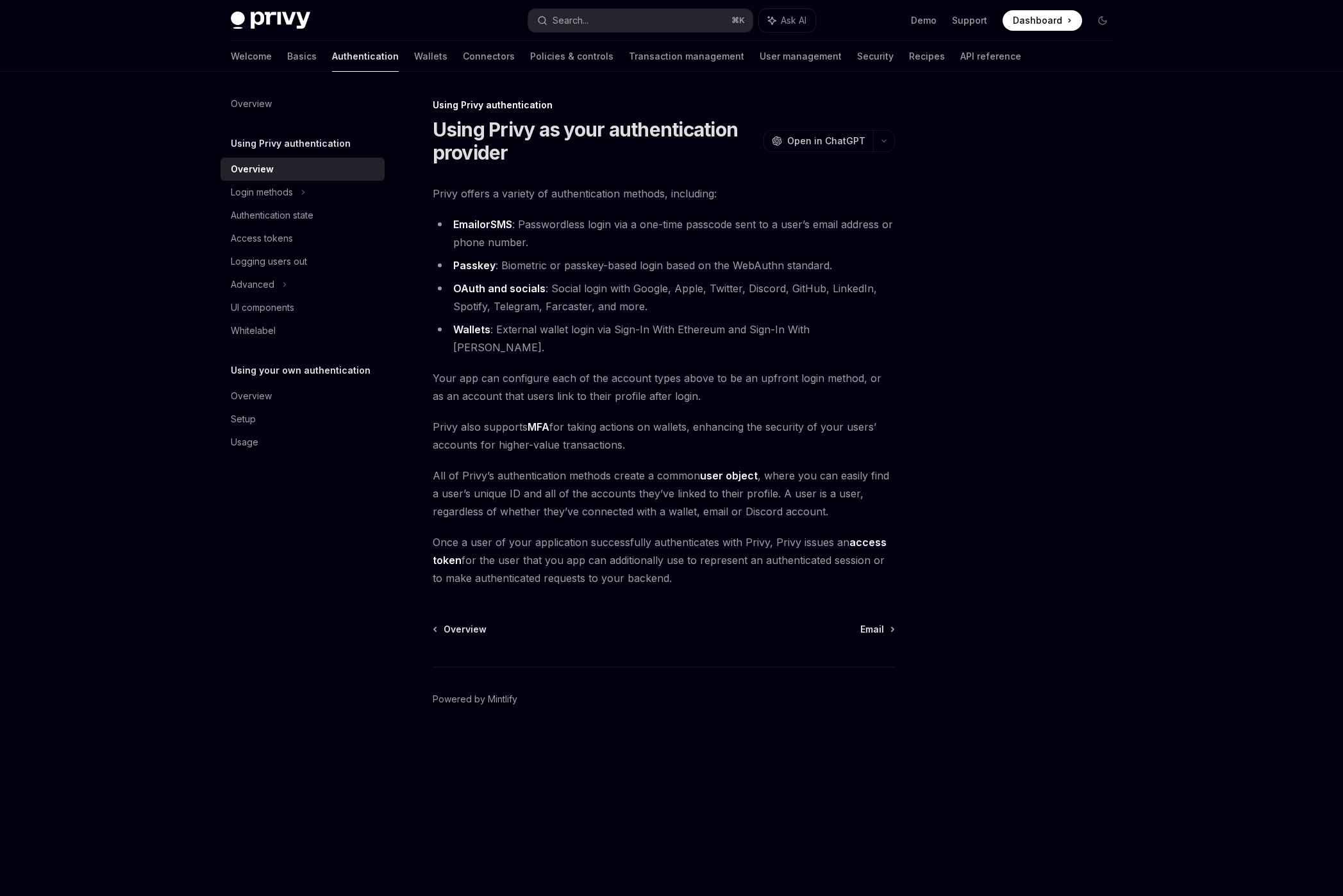
click at [483, 231] on li "Email or SMS : Passwordless login via a one-time passcode sent to a user’s emai…" at bounding box center [663, 233] width 462 height 36
click at [487, 224] on strong "Email or SMS" at bounding box center [482, 224] width 59 height 14
click at [617, 232] on li "Email or SMS : Passwordless login via a one-time passcode sent to a user’s emai…" at bounding box center [663, 233] width 462 height 36
click at [557, 218] on li "Email or SMS : Passwordless login via a one-time passcode sent to a user’s emai…" at bounding box center [663, 233] width 462 height 36
click at [553, 224] on li "Email or SMS : Passwordless login via a one-time passcode sent to a user’s emai…" at bounding box center [663, 233] width 462 height 36
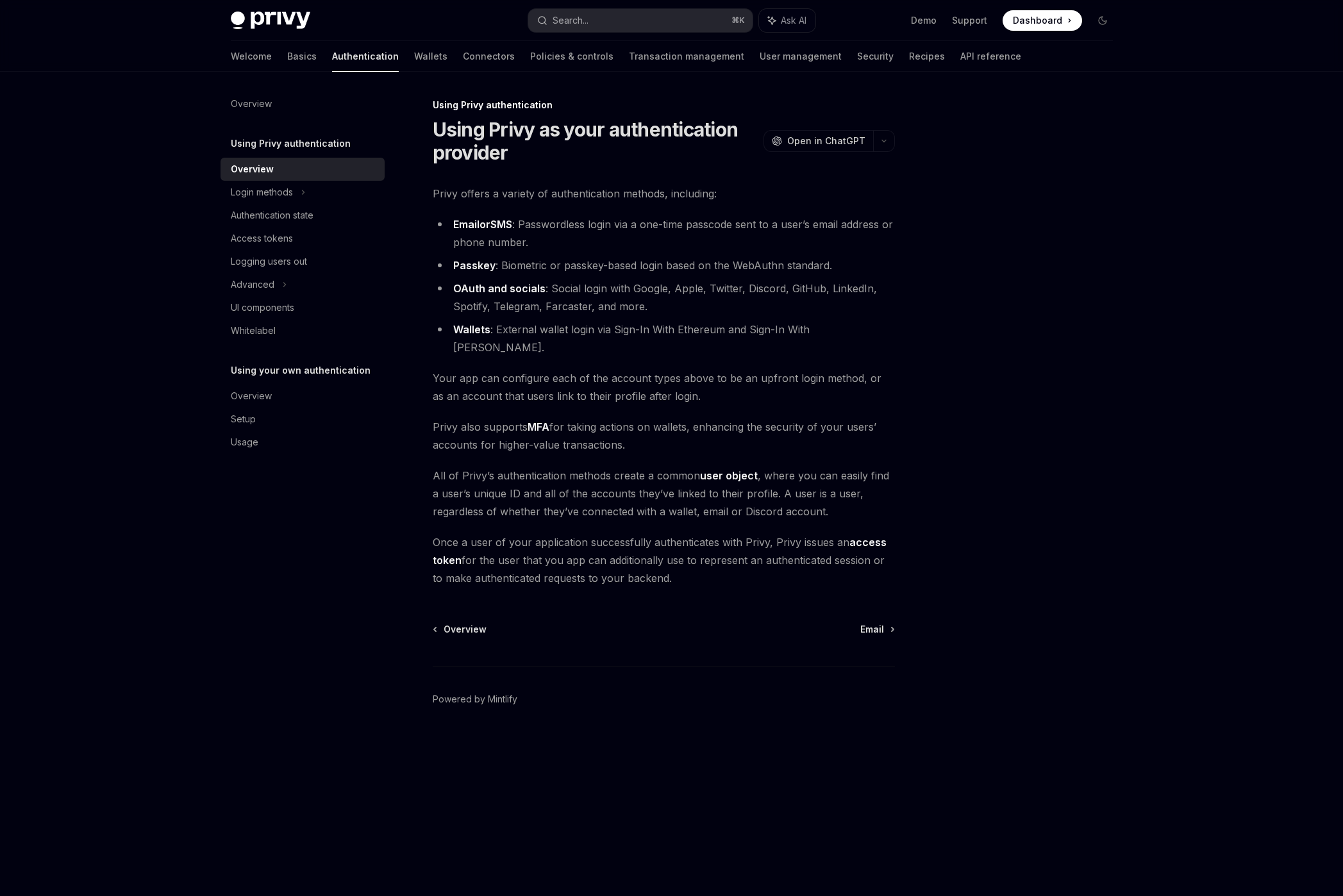
click at [475, 226] on link "Email" at bounding box center [466, 224] width 26 height 14
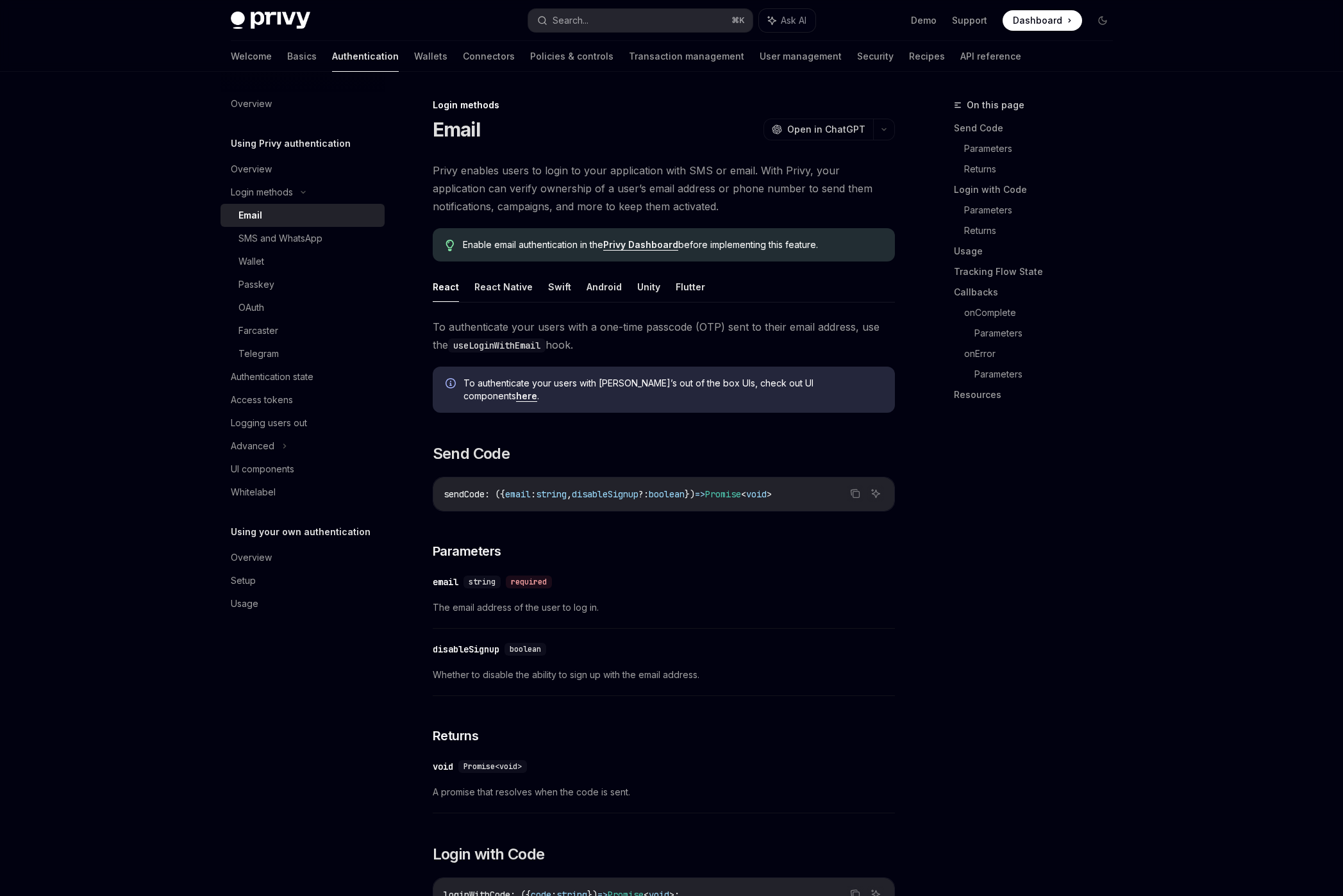
type textarea "*"
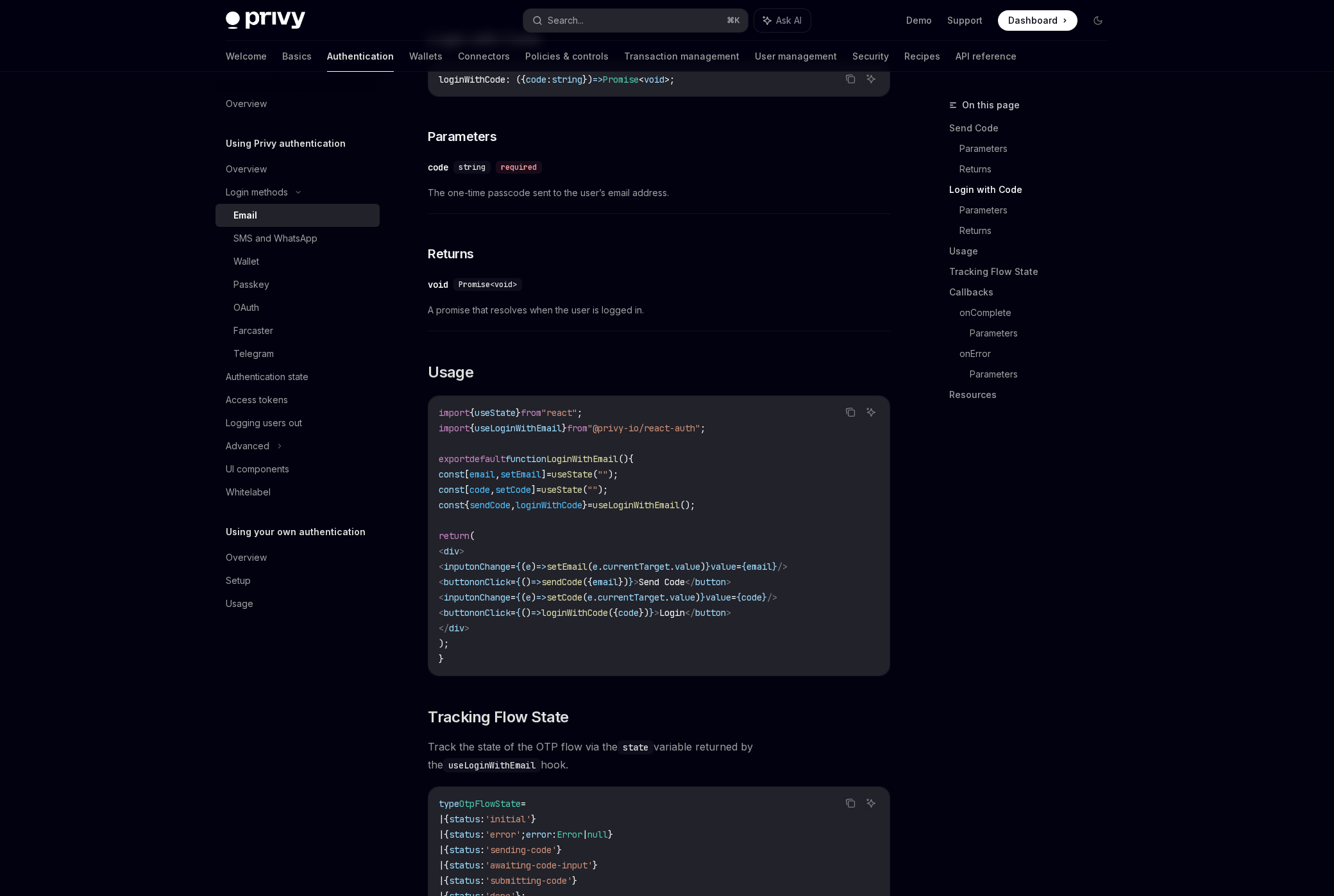
scroll to position [831, 0]
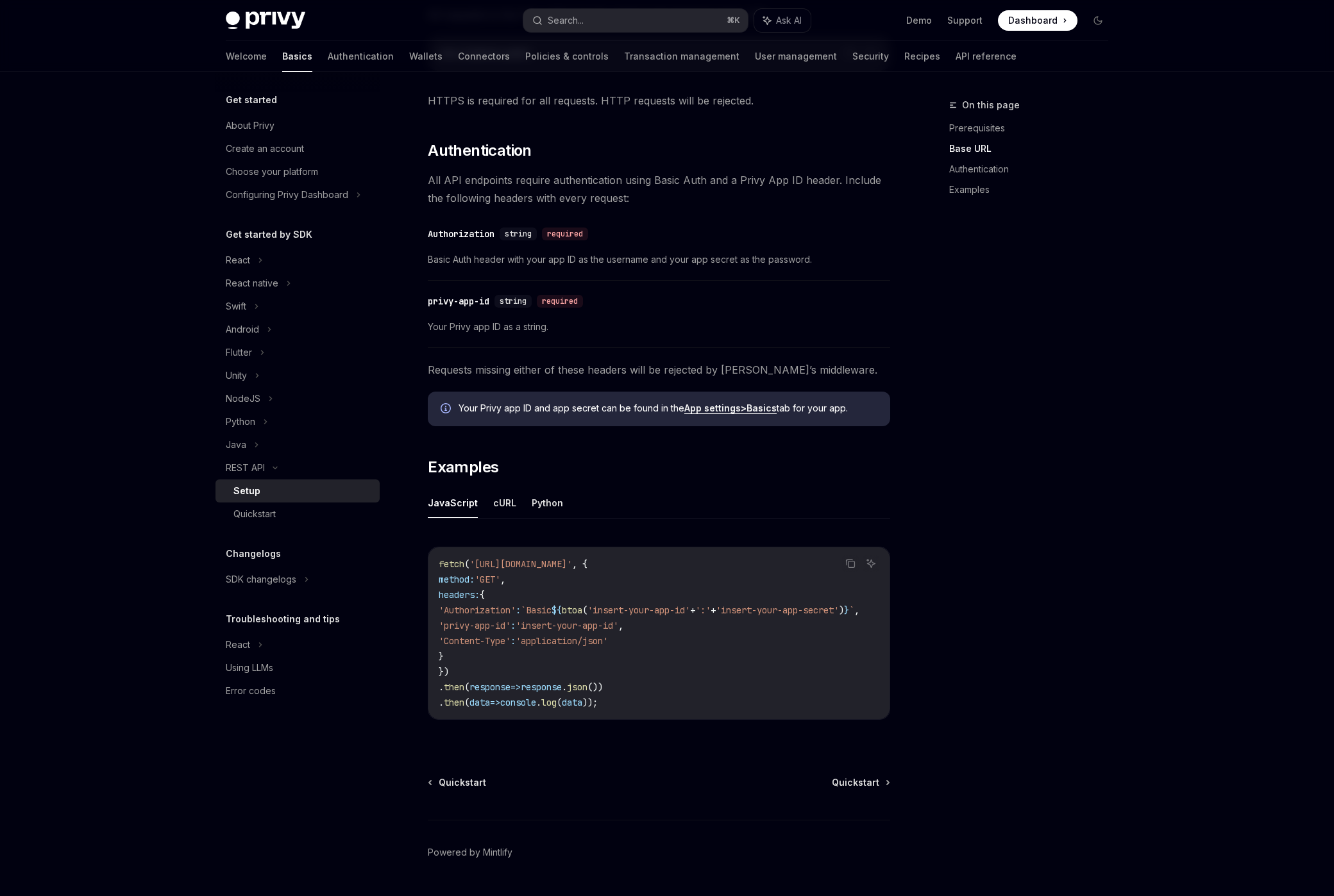
scroll to position [261, 0]
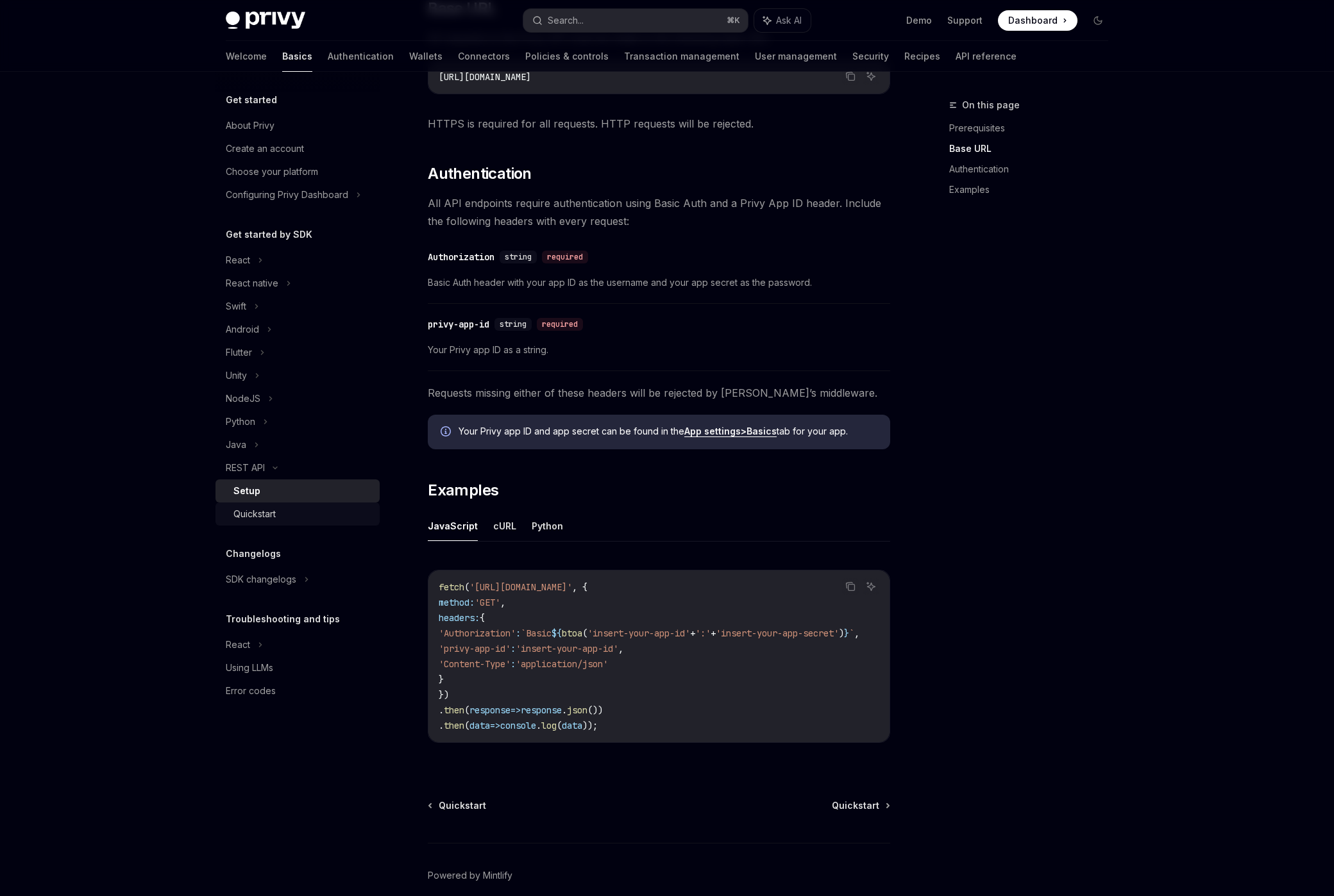
click at [295, 516] on div "Quickstart" at bounding box center [303, 513] width 139 height 15
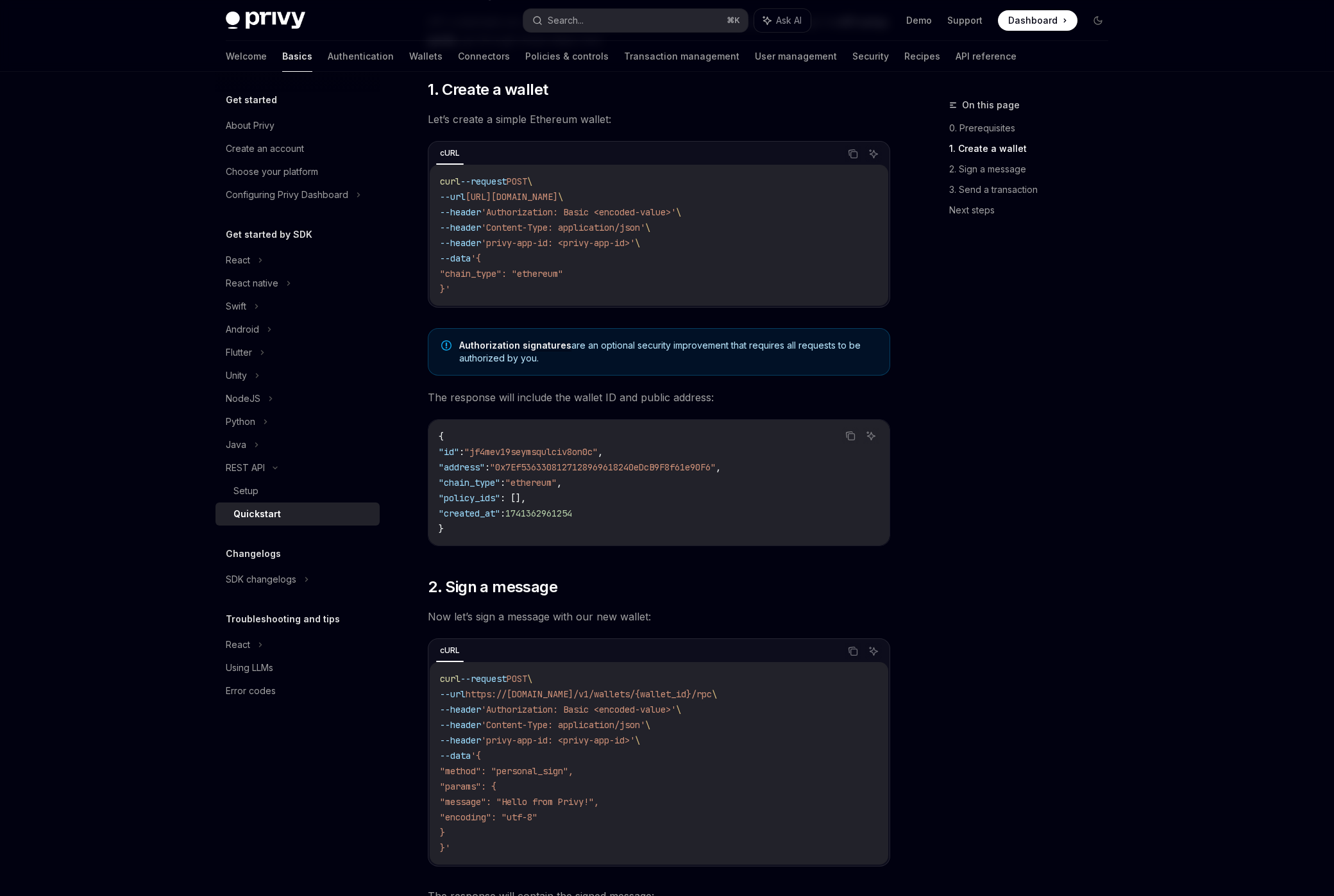
scroll to position [204, 0]
click at [336, 167] on div "Choose your platform" at bounding box center [299, 171] width 146 height 15
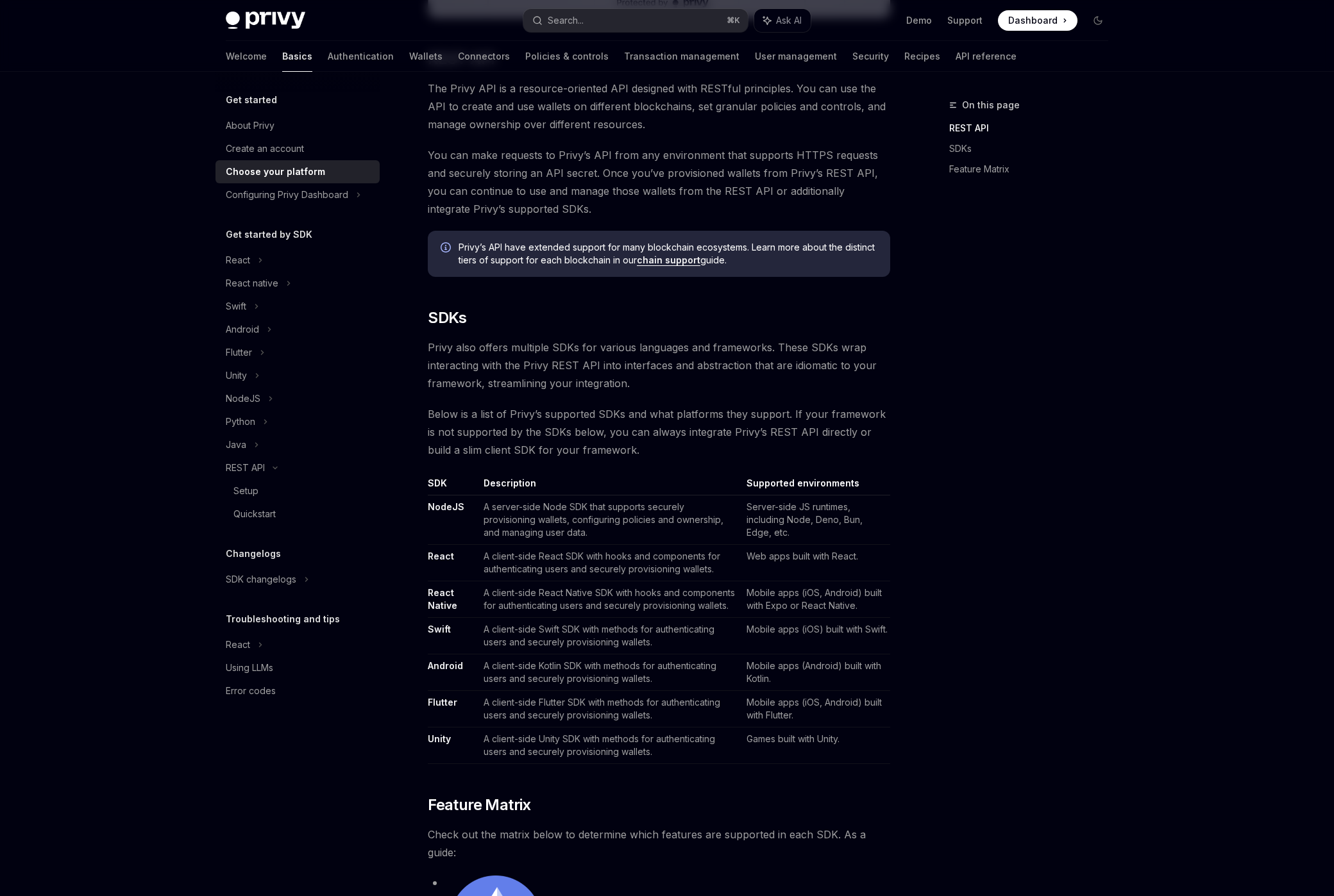
scroll to position [415, 0]
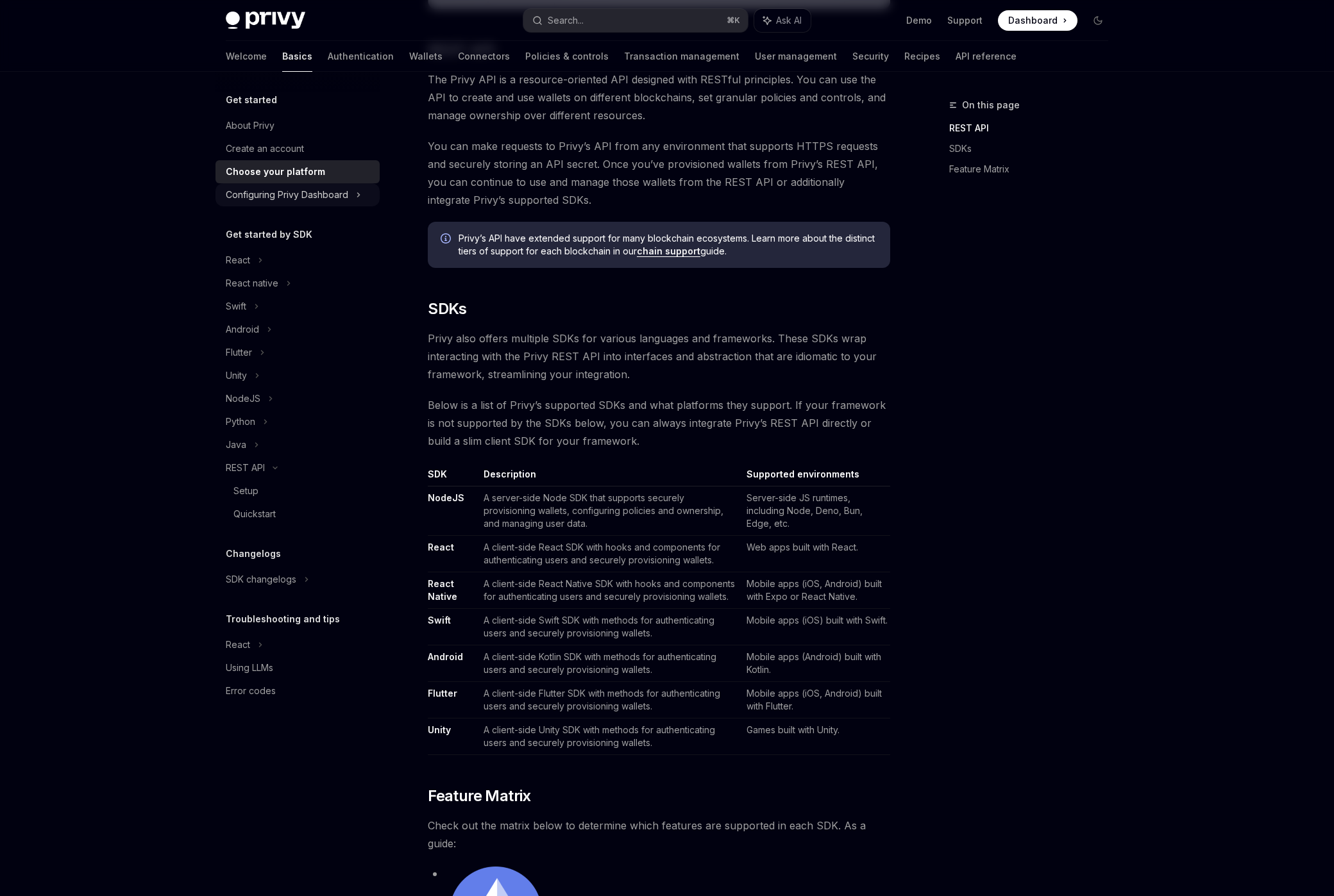
click at [325, 195] on div "Configuring Privy Dashboard" at bounding box center [287, 195] width 123 height 15
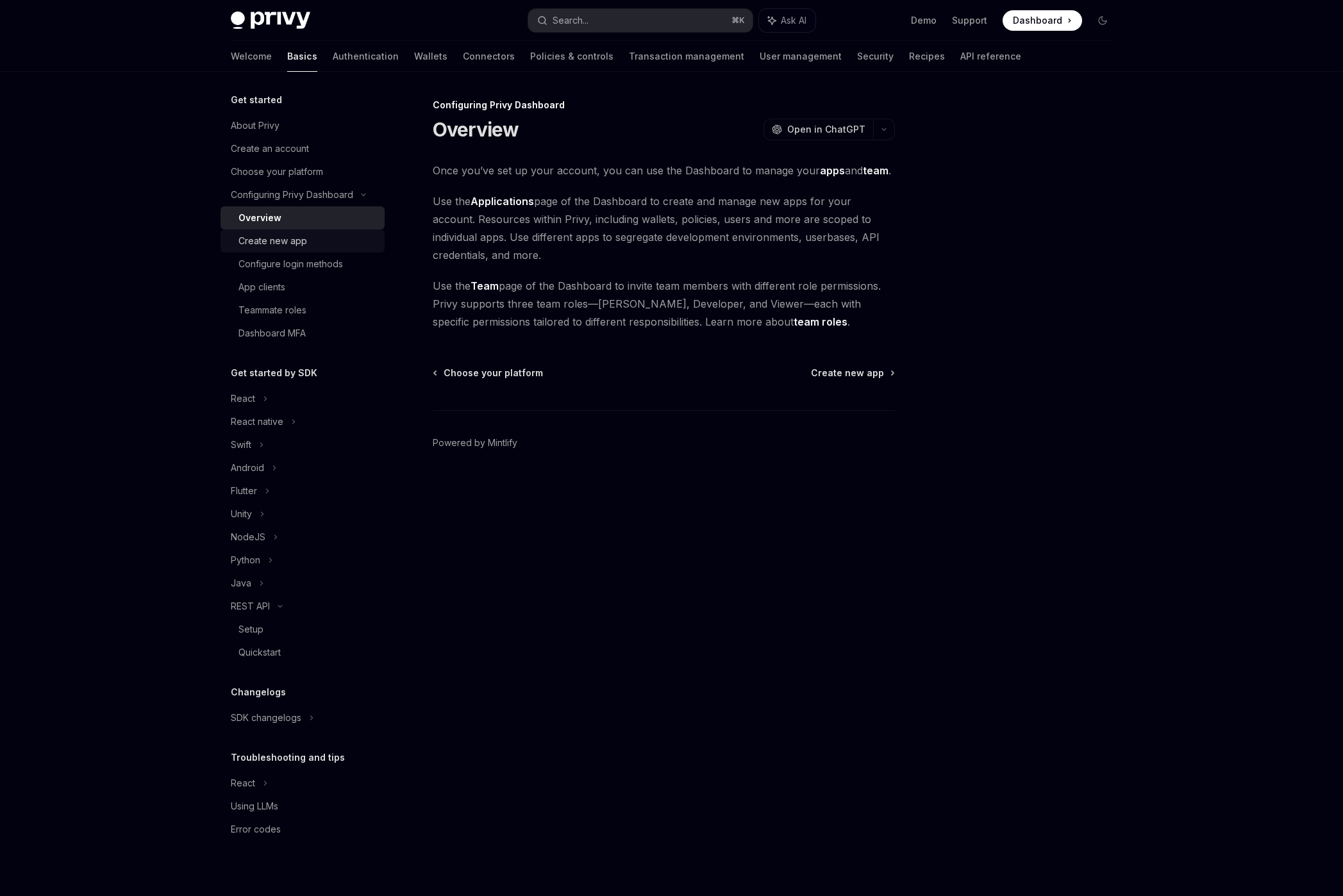
click at [305, 240] on div "Create new app" at bounding box center [308, 240] width 139 height 15
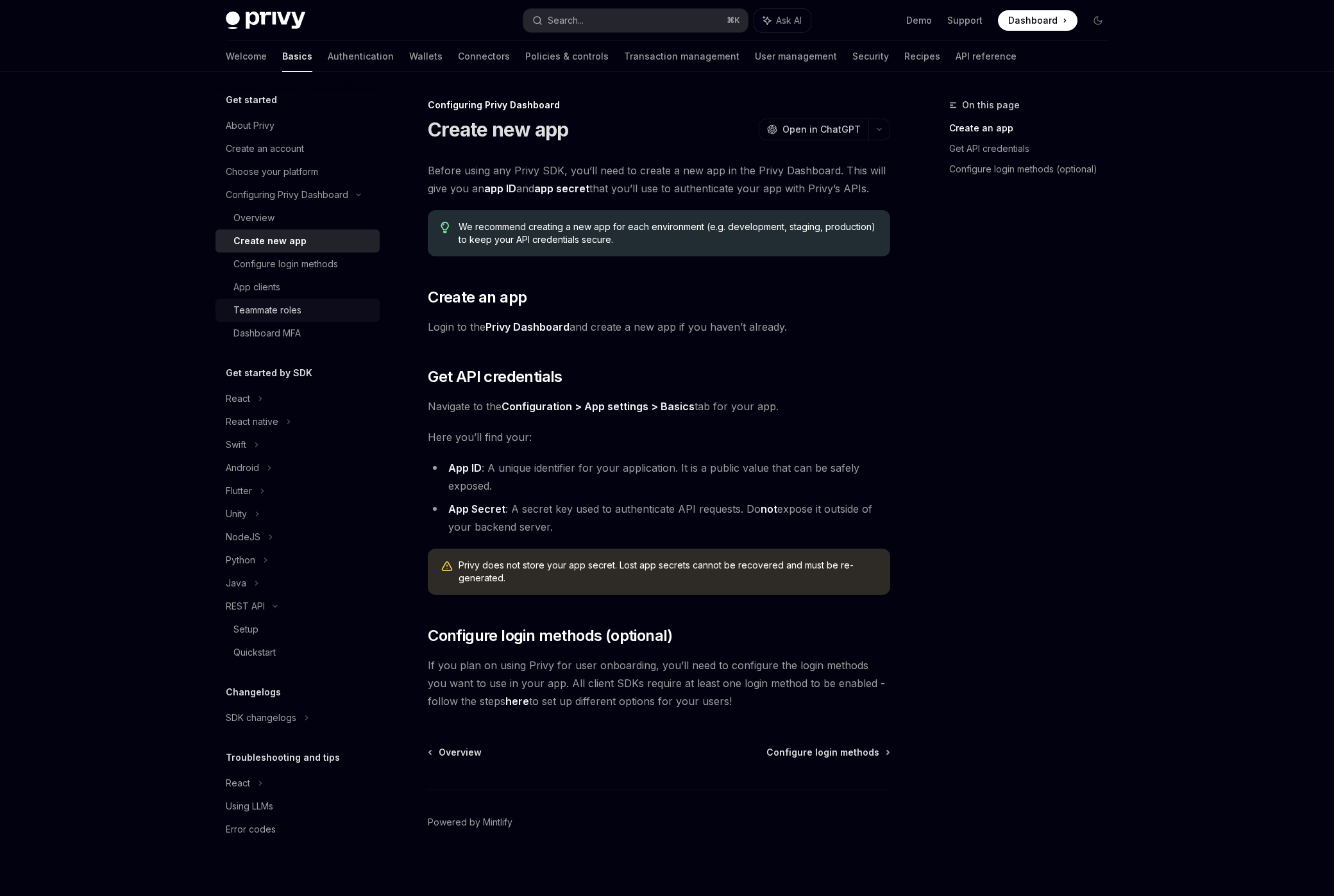
click at [282, 310] on div "Teammate roles" at bounding box center [267, 310] width 68 height 15
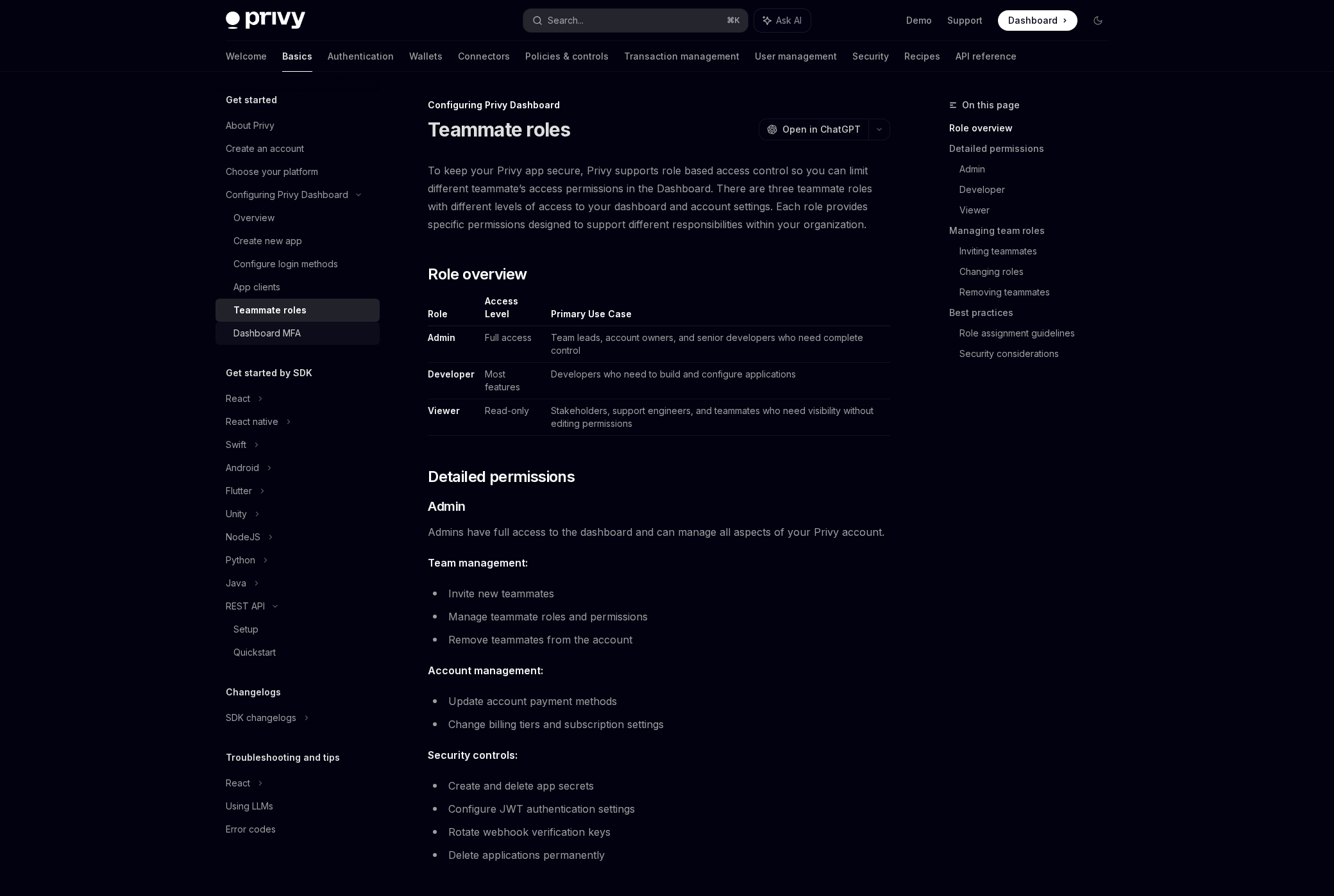
click at [290, 344] on link "Dashboard MFA" at bounding box center [297, 333] width 164 height 23
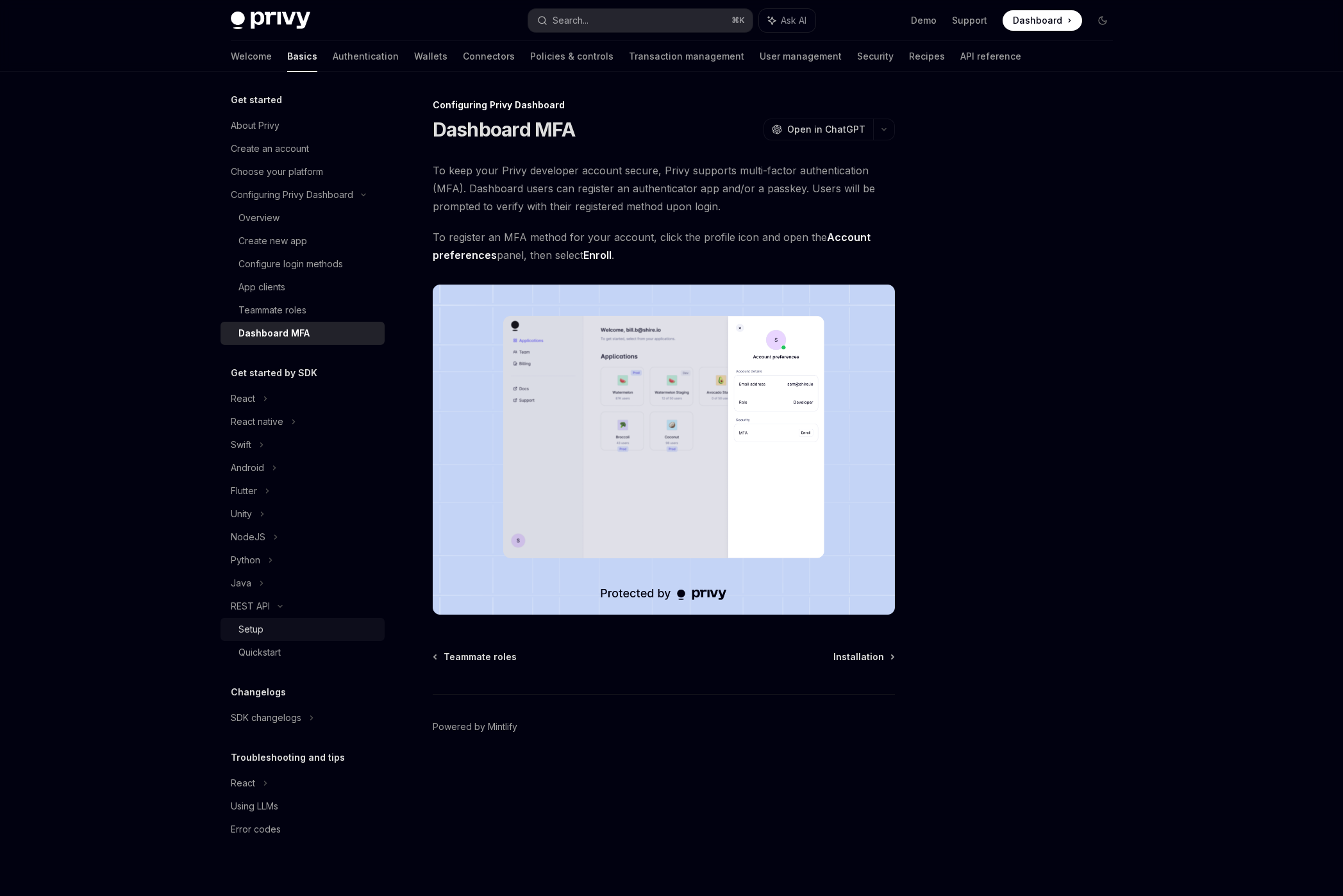
click at [302, 630] on div "Setup" at bounding box center [308, 629] width 139 height 15
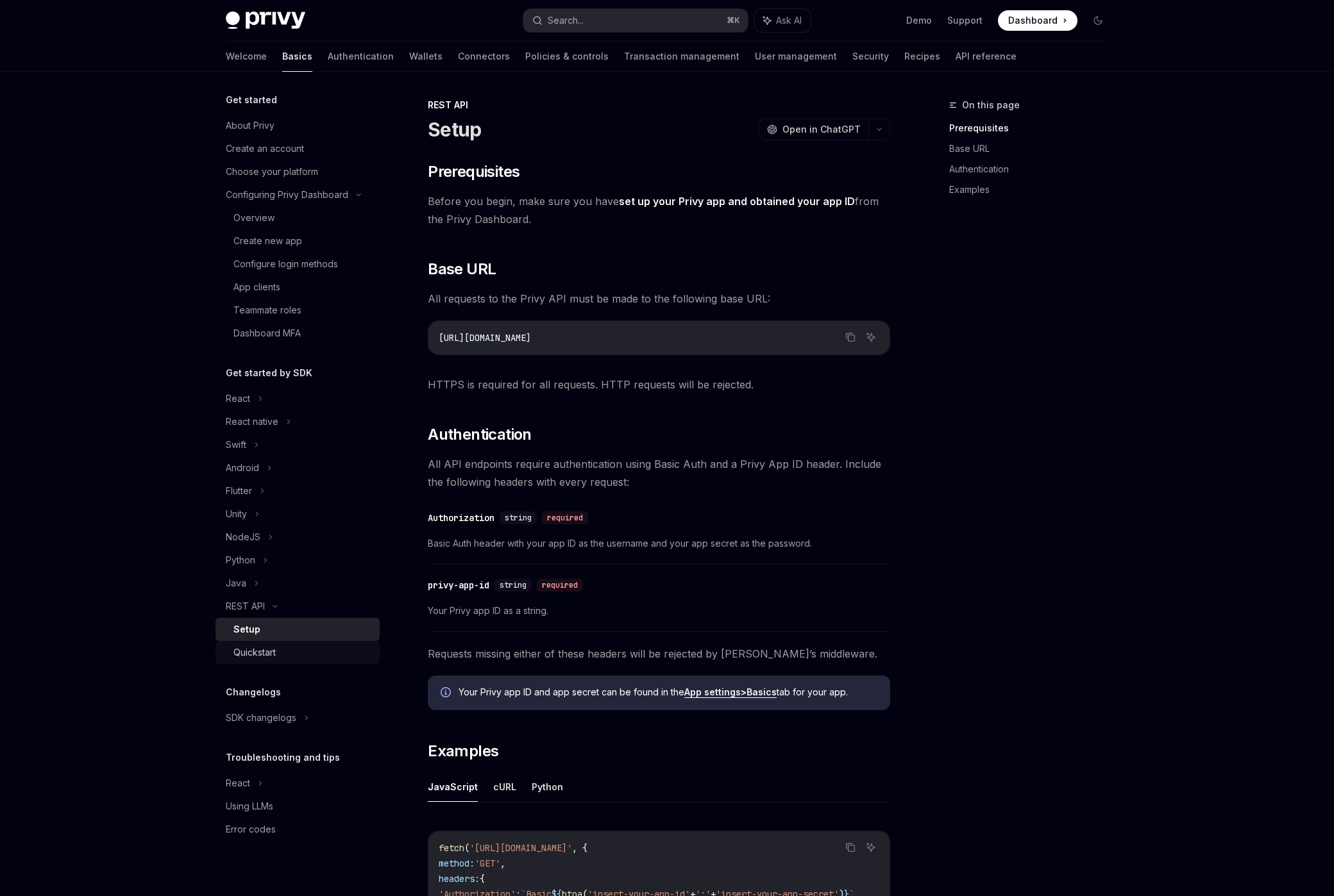
click at [302, 648] on div "Quickstart" at bounding box center [303, 652] width 139 height 15
type textarea "*"
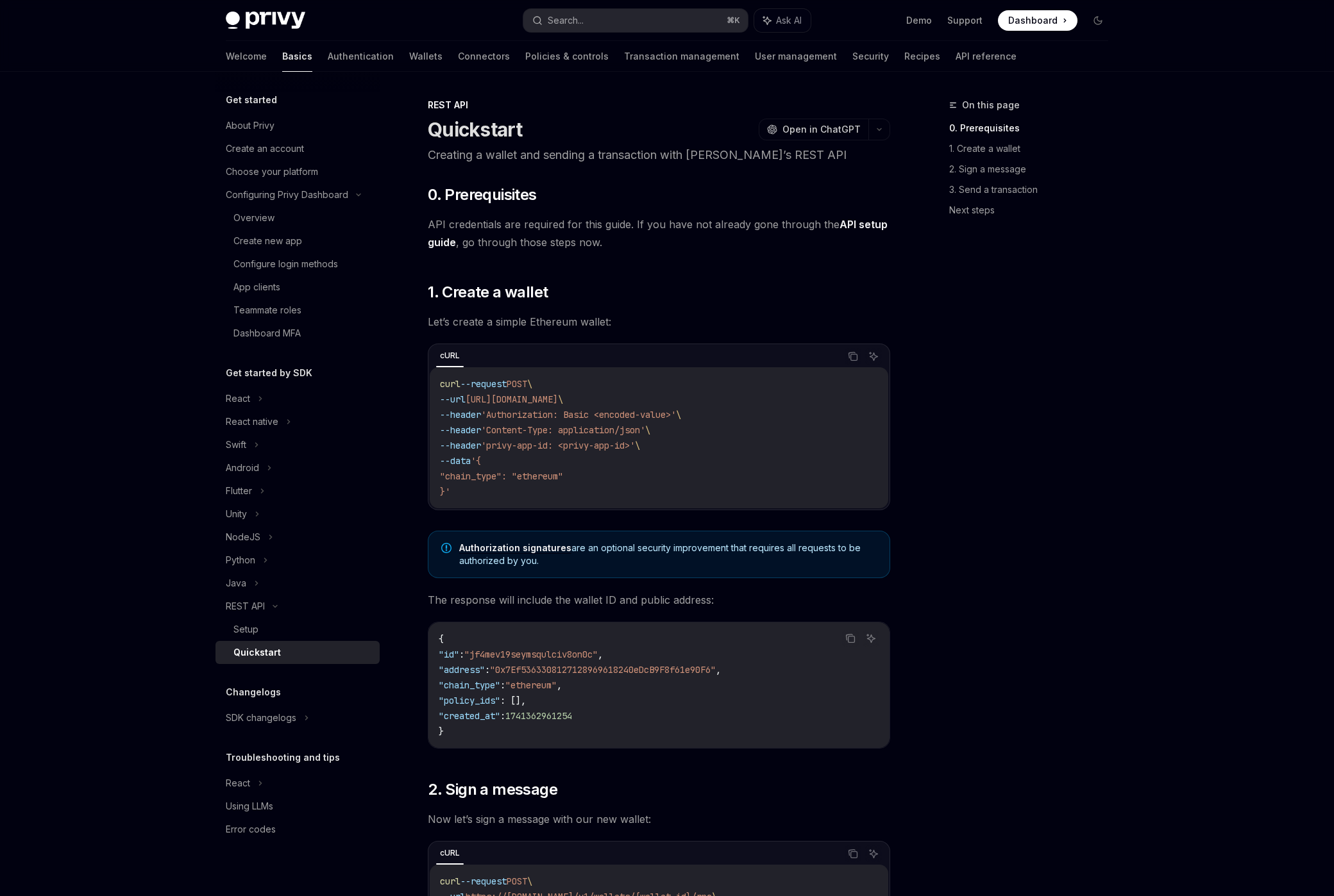
click at [631, 411] on span "'Authorization: Basic <encoded-value>'" at bounding box center [578, 414] width 195 height 12
